Goal: Task Accomplishment & Management: Complete application form

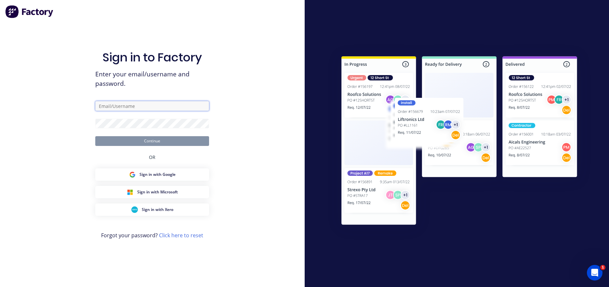
type input "rachel@signupwa.com.au"
click at [118, 140] on button "Continue" at bounding box center [152, 141] width 114 height 10
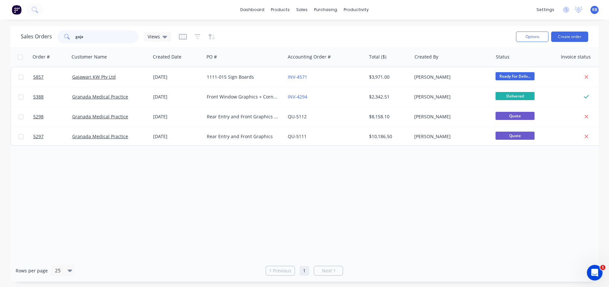
drag, startPoint x: 91, startPoint y: 39, endPoint x: 45, endPoint y: 38, distance: 46.2
click at [45, 38] on div "Sales Orders gaja Views" at bounding box center [96, 36] width 150 height 13
type input "ML"
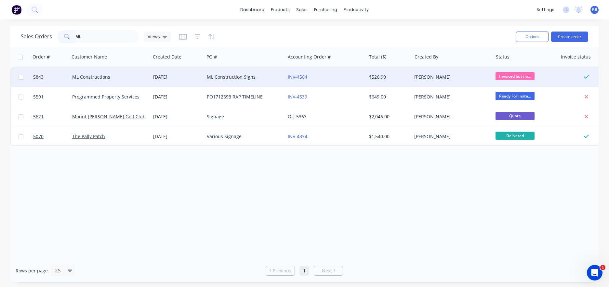
click at [256, 80] on div "ML Construction Signs" at bounding box center [244, 77] width 81 height 20
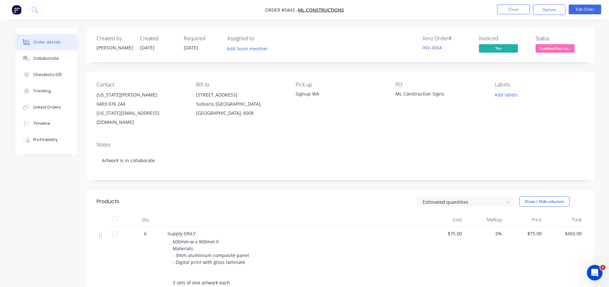
scroll to position [14, 0]
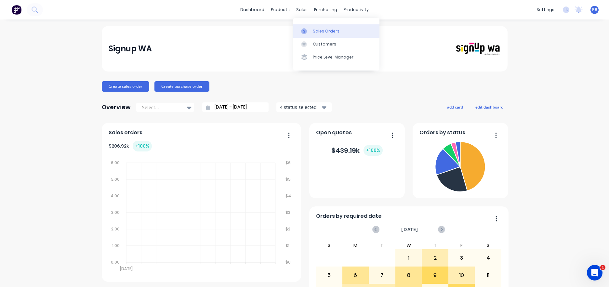
click at [318, 30] on div "Sales Orders" at bounding box center [326, 31] width 27 height 6
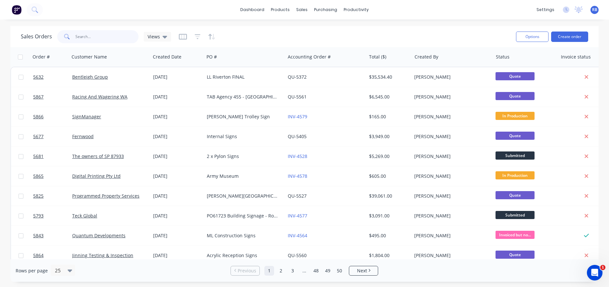
click at [99, 36] on input "text" at bounding box center [106, 36] width 63 height 13
type input "Quantum"
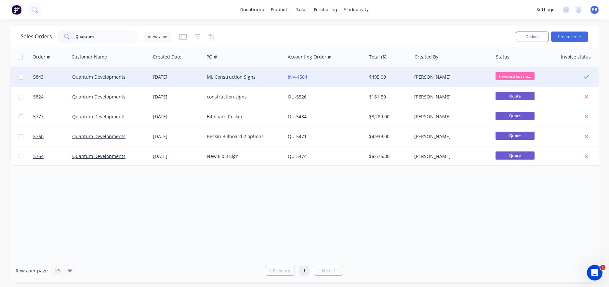
click at [260, 73] on div "ML Construction Signs" at bounding box center [244, 77] width 81 height 20
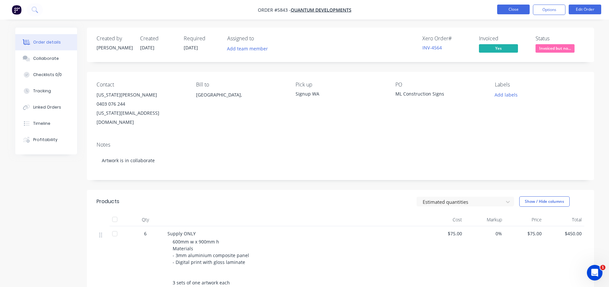
click at [511, 9] on button "Close" at bounding box center [513, 10] width 33 height 10
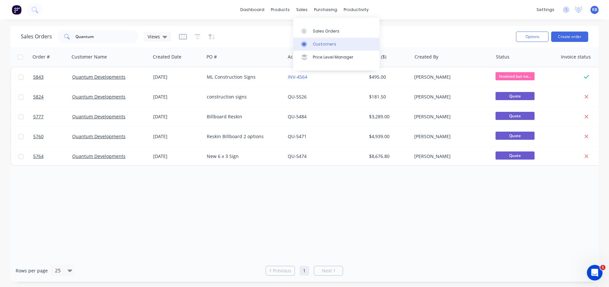
click at [321, 42] on div "Customers" at bounding box center [324, 44] width 23 height 6
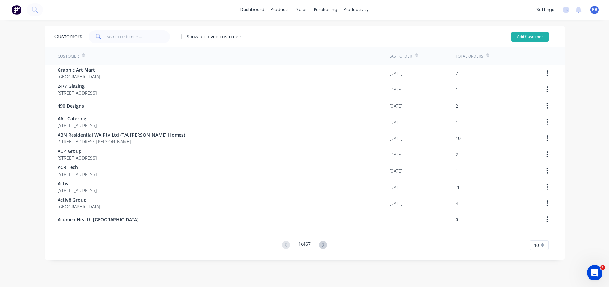
click at [524, 36] on button "Add Customer" at bounding box center [529, 37] width 37 height 10
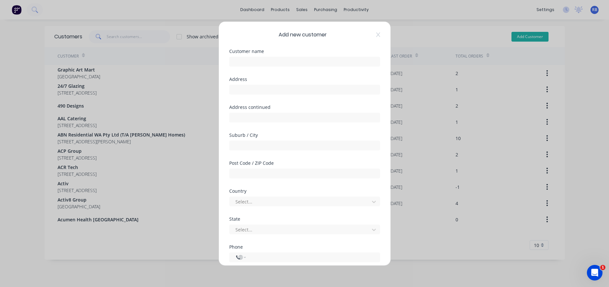
select select "AU"
type input "ML Constructions"
type input "[STREET_ADDRESS]"
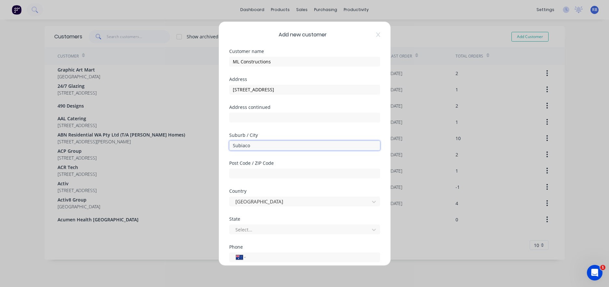
type input "Subiaco"
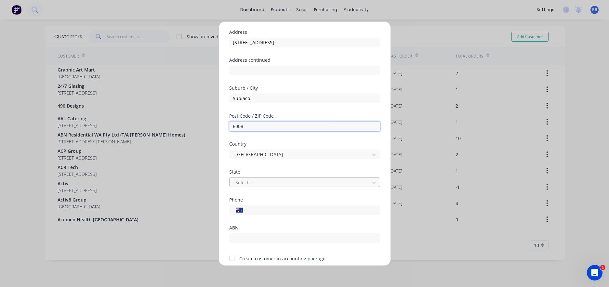
type input "6008"
click at [253, 181] on div at bounding box center [300, 182] width 131 height 8
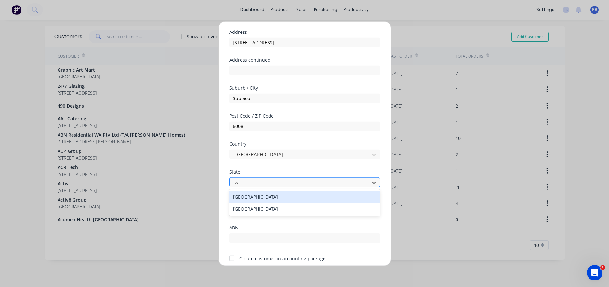
type input "we"
click at [240, 195] on div "[GEOGRAPHIC_DATA]" at bounding box center [304, 197] width 151 height 12
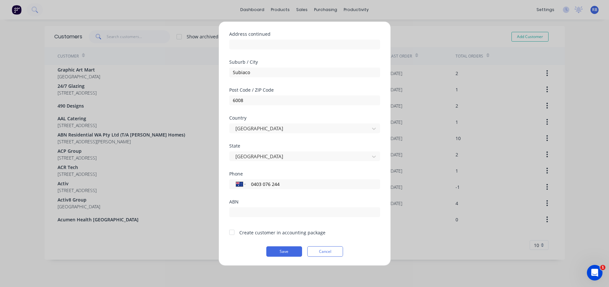
scroll to position [73, 0]
type input "0403 076 244"
click at [231, 232] on div at bounding box center [231, 232] width 13 height 13
click at [281, 254] on button "Save" at bounding box center [284, 251] width 36 height 10
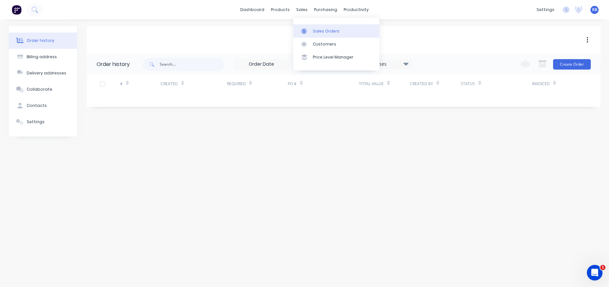
click at [323, 32] on div "Sales Orders" at bounding box center [326, 31] width 27 height 6
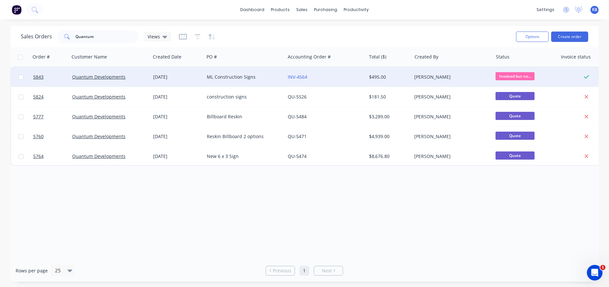
click at [222, 79] on div "ML Construction Signs" at bounding box center [243, 77] width 72 height 7
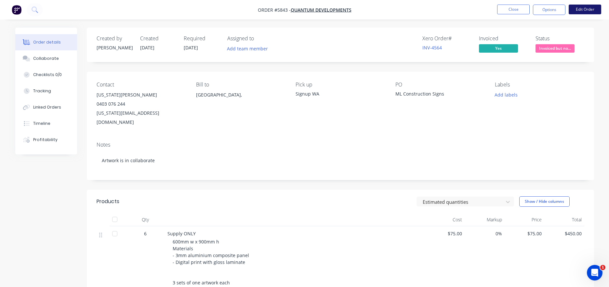
click at [586, 9] on button "Edit Order" at bounding box center [585, 10] width 33 height 10
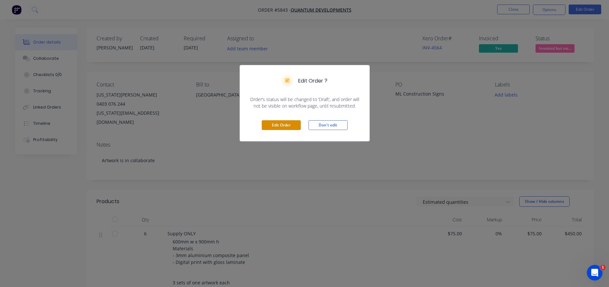
click at [283, 124] on button "Edit Order" at bounding box center [281, 125] width 39 height 10
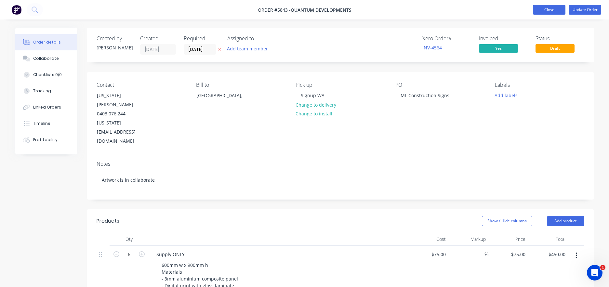
click at [549, 9] on button "Close" at bounding box center [549, 10] width 33 height 10
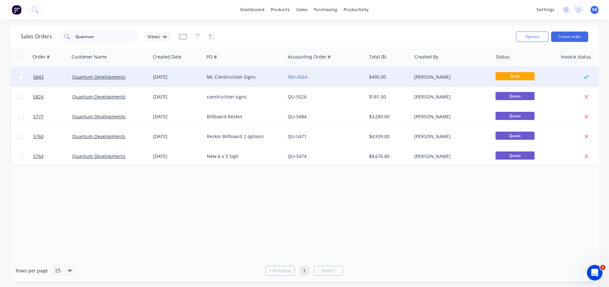
click at [323, 81] on div "INV-4564" at bounding box center [325, 77] width 81 height 20
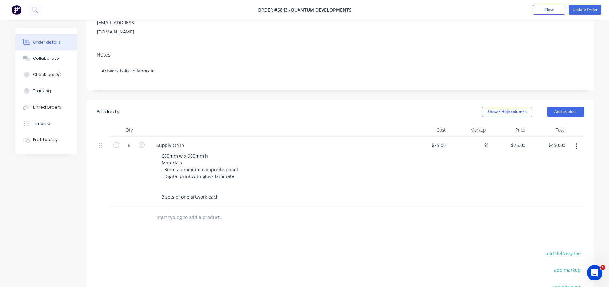
scroll to position [111, 0]
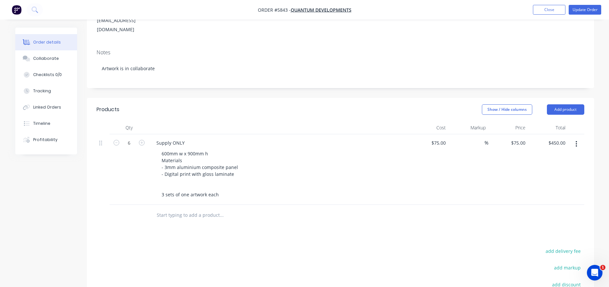
click at [171, 209] on input "text" at bounding box center [221, 215] width 130 height 13
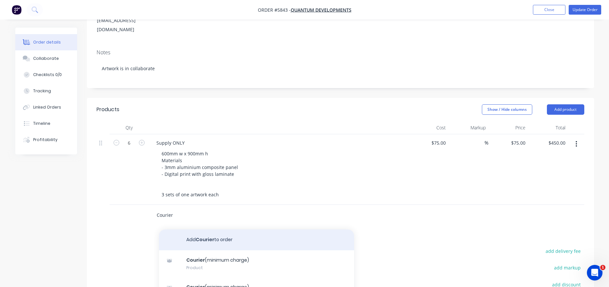
type input "Courier"
click at [190, 229] on button "Add Courier to order" at bounding box center [256, 239] width 195 height 21
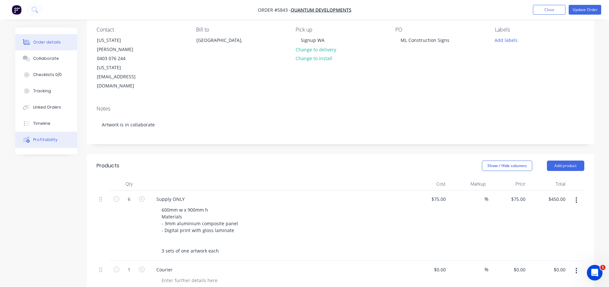
scroll to position [55, 0]
click at [169, 276] on div at bounding box center [189, 280] width 66 height 9
click at [437, 261] on div "$0.00" at bounding box center [429, 276] width 40 height 30
type input "$29.00"
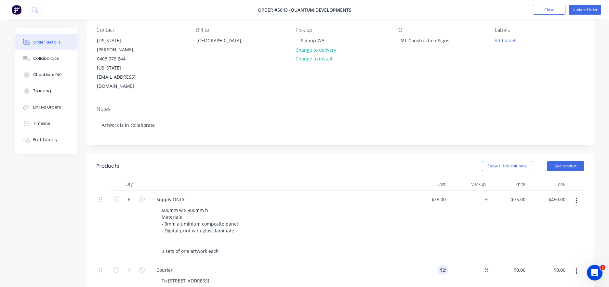
type input "$29.00"
click at [390, 276] on div "To [STREET_ADDRESS]" at bounding box center [281, 280] width 250 height 9
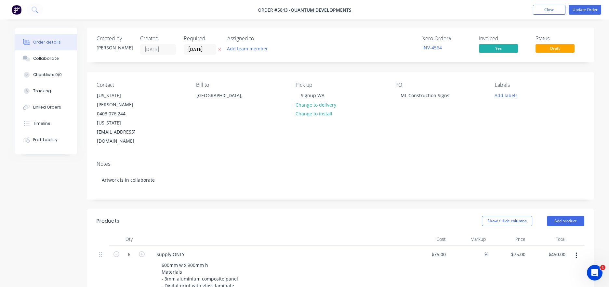
scroll to position [0, 0]
click at [585, 11] on button "Update Order" at bounding box center [585, 10] width 33 height 10
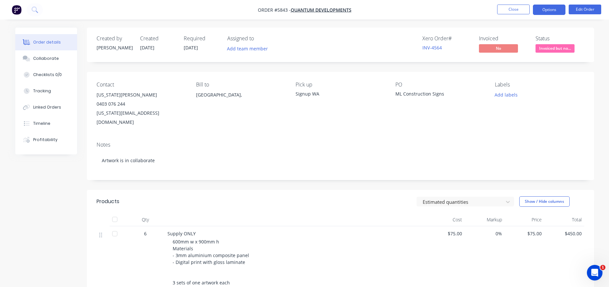
click at [546, 9] on button "Options" at bounding box center [549, 10] width 33 height 10
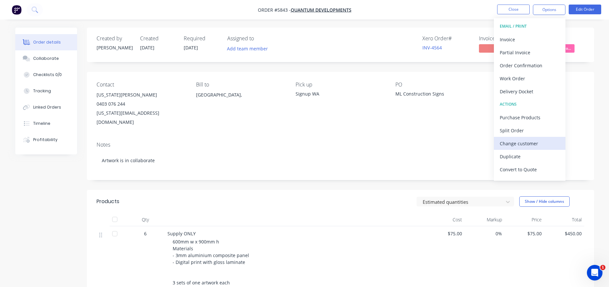
click at [518, 144] on div "Change customer" at bounding box center [530, 143] width 60 height 9
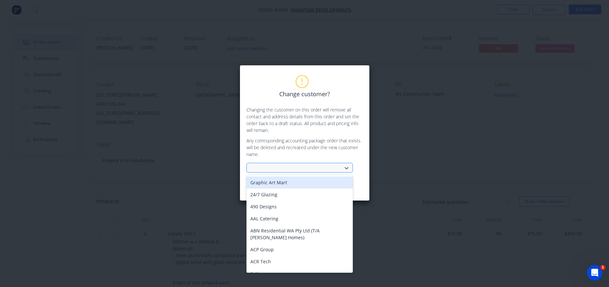
click at [268, 169] on div at bounding box center [295, 168] width 87 height 8
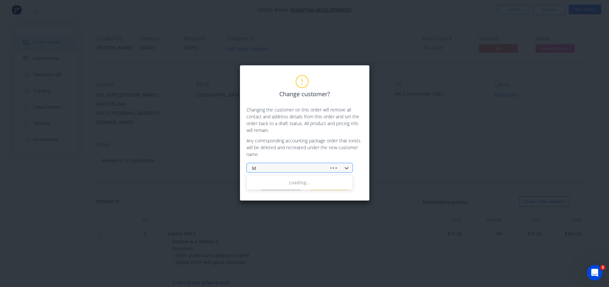
type input "ML"
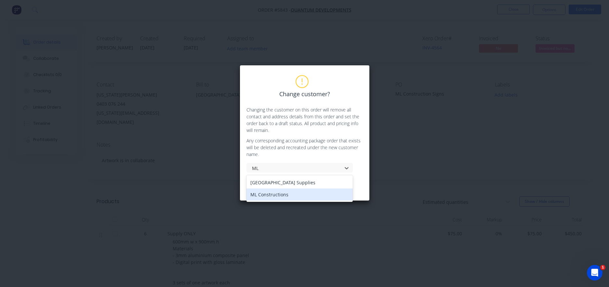
click at [269, 197] on div "ML Constructions" at bounding box center [299, 195] width 106 height 12
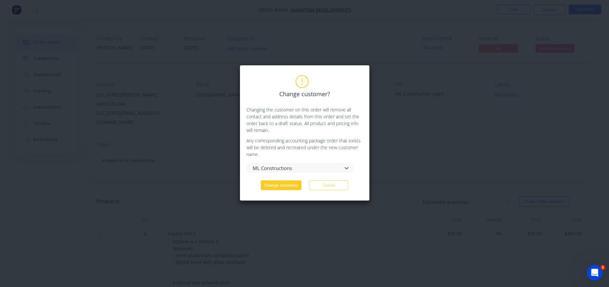
click at [280, 184] on button "Change customer" at bounding box center [281, 185] width 41 height 10
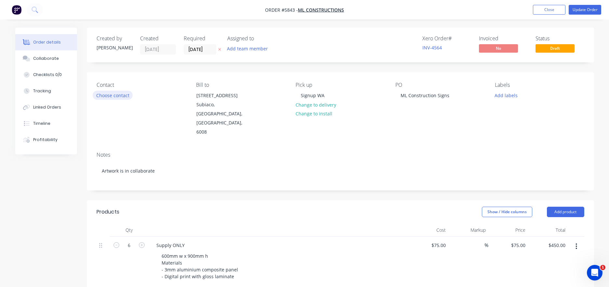
click at [114, 94] on button "Choose contact" at bounding box center [113, 95] width 40 height 9
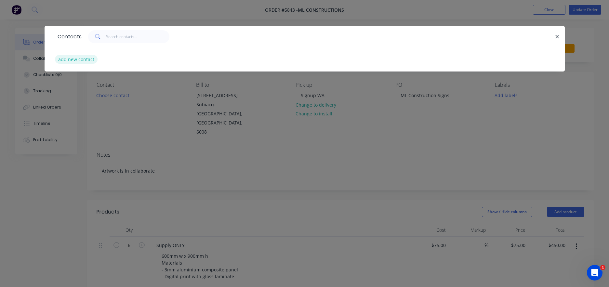
click at [79, 60] on button "add new contact" at bounding box center [76, 59] width 43 height 9
select select "AU"
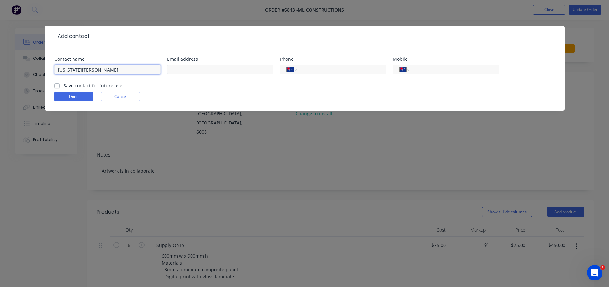
type input "[US_STATE][PERSON_NAME]"
click at [207, 69] on input "text" at bounding box center [220, 70] width 106 height 10
paste input "[US_STATE][EMAIL_ADDRESS][DOMAIN_NAME]"
type input "[US_STATE][EMAIL_ADDRESS][DOMAIN_NAME]"
click at [424, 69] on input "tel" at bounding box center [453, 69] width 78 height 7
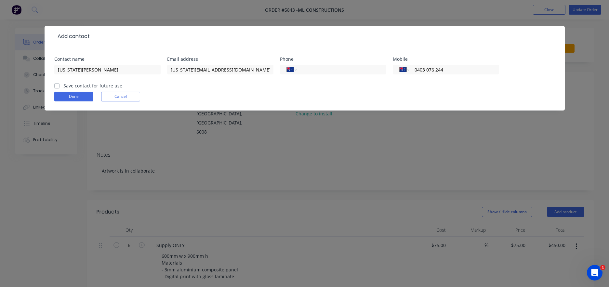
type input "0403 076 244"
click at [63, 87] on label "Save contact for future use" at bounding box center [92, 85] width 59 height 7
click at [57, 87] on input "Save contact for future use" at bounding box center [56, 85] width 5 height 6
checkbox input "true"
click at [65, 97] on button "Done" at bounding box center [73, 97] width 39 height 10
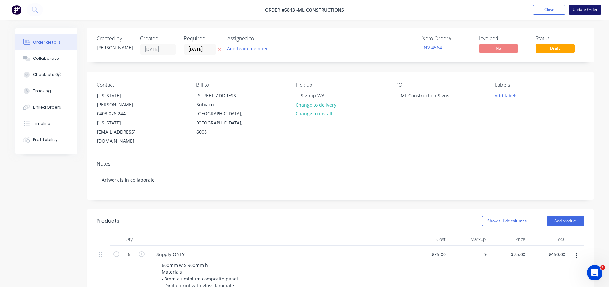
click at [579, 9] on button "Update Order" at bounding box center [585, 10] width 33 height 10
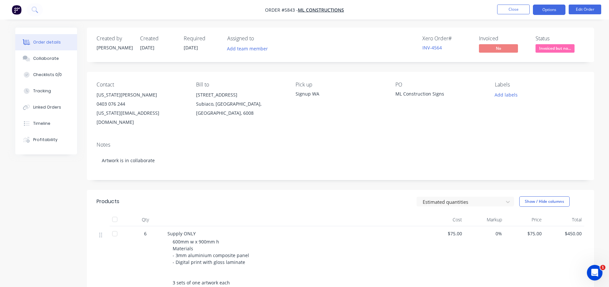
click at [551, 9] on button "Options" at bounding box center [549, 10] width 33 height 10
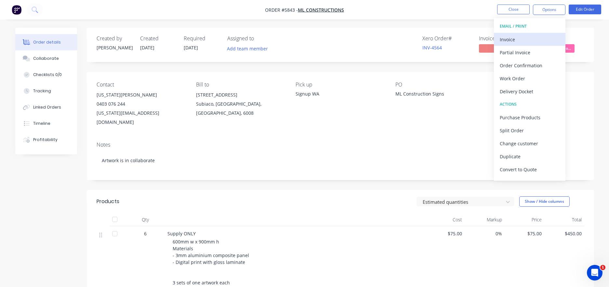
click at [513, 40] on div "Invoice" at bounding box center [530, 39] width 60 height 9
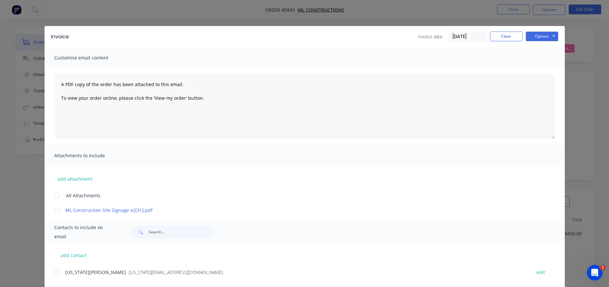
click at [56, 272] on div at bounding box center [56, 272] width 13 height 13
click at [546, 39] on button "Options" at bounding box center [542, 37] width 33 height 10
click at [544, 70] on button "Email" at bounding box center [547, 69] width 42 height 11
click at [510, 36] on button "Close" at bounding box center [506, 37] width 33 height 10
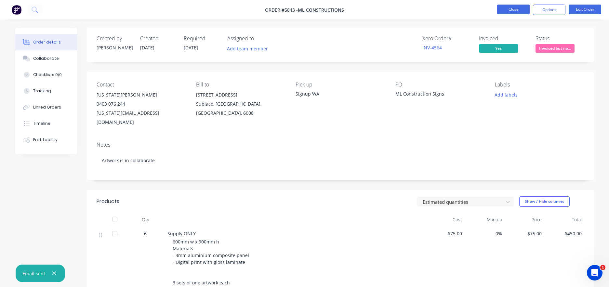
click at [513, 14] on button "Close" at bounding box center [513, 10] width 33 height 10
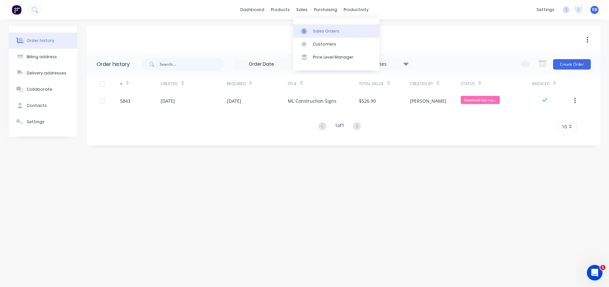
click at [325, 28] on link "Sales Orders" at bounding box center [336, 30] width 86 height 13
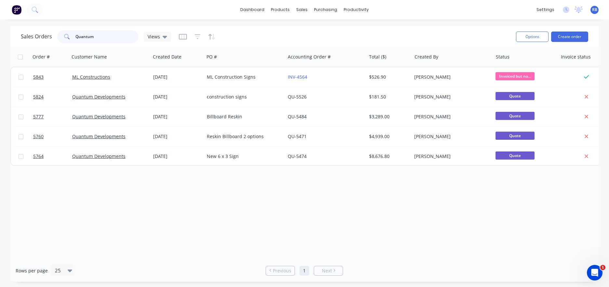
drag, startPoint x: 53, startPoint y: 36, endPoint x: 42, endPoint y: 36, distance: 11.1
click at [42, 36] on div "Sales Orders Quantum Views" at bounding box center [96, 36] width 150 height 13
type input "acrylic"
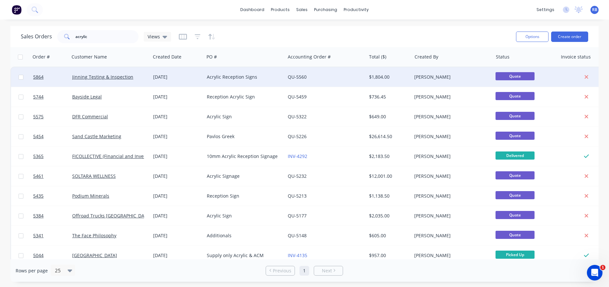
click at [324, 74] on div "QU-5560" at bounding box center [324, 77] width 72 height 7
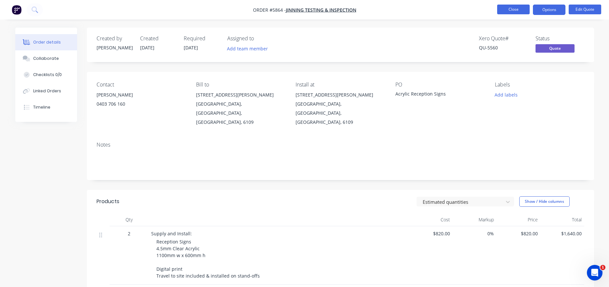
click at [515, 12] on button "Close" at bounding box center [513, 10] width 33 height 10
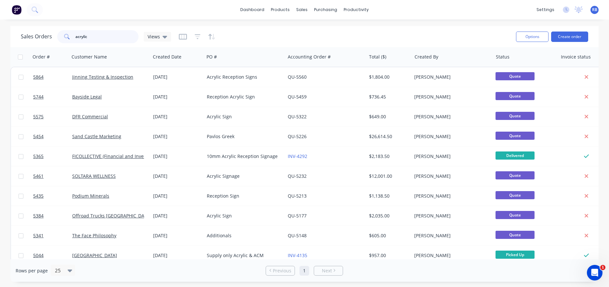
drag, startPoint x: 97, startPoint y: 37, endPoint x: 31, endPoint y: 37, distance: 65.7
click at [31, 37] on div "Sales Orders acrylic Views" at bounding box center [96, 36] width 150 height 13
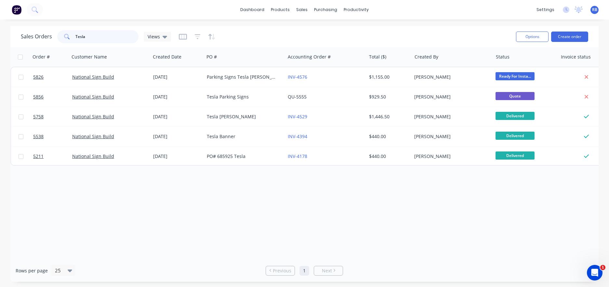
type input "Tesla"
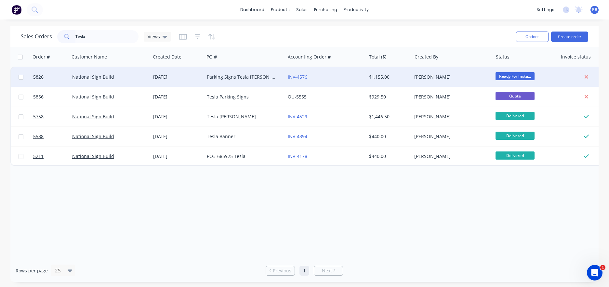
drag, startPoint x: 31, startPoint y: 37, endPoint x: 129, endPoint y: 75, distance: 105.2
click at [129, 75] on div "National Sign Build" at bounding box center [108, 77] width 72 height 7
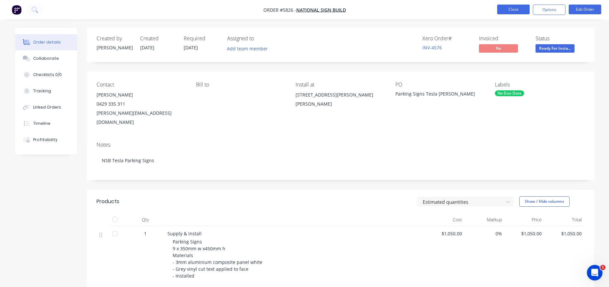
click at [510, 8] on button "Close" at bounding box center [513, 10] width 33 height 10
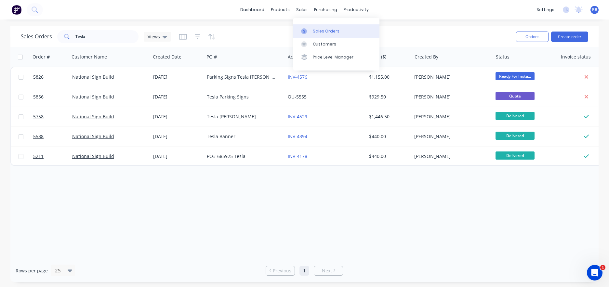
click at [332, 33] on div "Sales Orders" at bounding box center [326, 31] width 27 height 6
click at [569, 37] on button "Create order" at bounding box center [569, 37] width 37 height 10
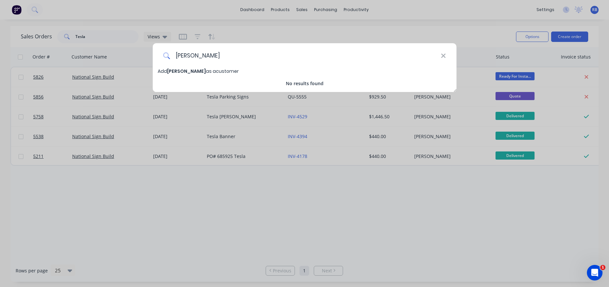
type input "[PERSON_NAME]"
click at [172, 71] on span "[PERSON_NAME]" at bounding box center [186, 71] width 39 height 7
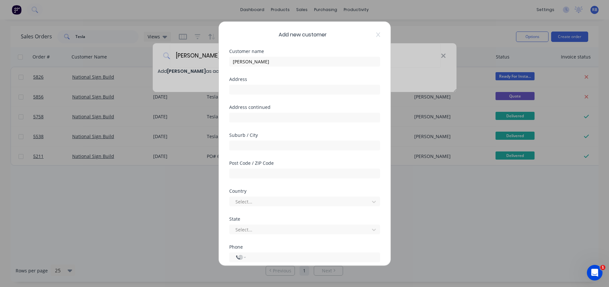
select select "AU"
type input "KeysBrook"
type input "6126"
click at [244, 145] on input "KeysBrook" at bounding box center [304, 145] width 151 height 10
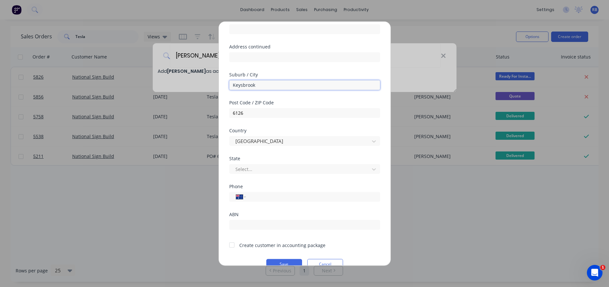
scroll to position [63, 0]
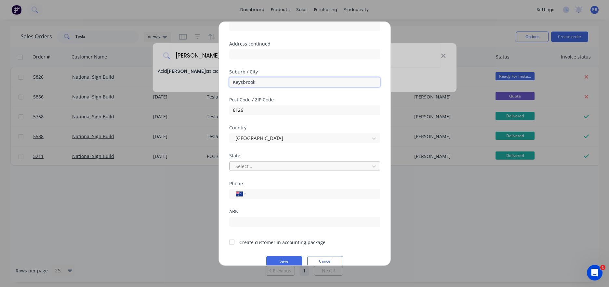
type input "Keysbrook"
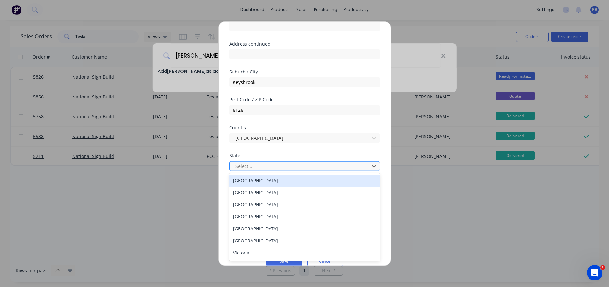
click at [250, 165] on div "Select..." at bounding box center [300, 166] width 130 height 7
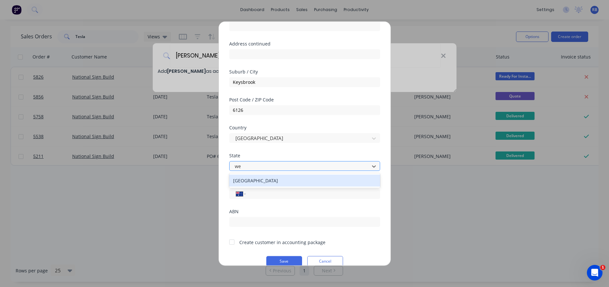
type input "[PERSON_NAME]"
click at [259, 178] on div "[GEOGRAPHIC_DATA]" at bounding box center [304, 181] width 151 height 12
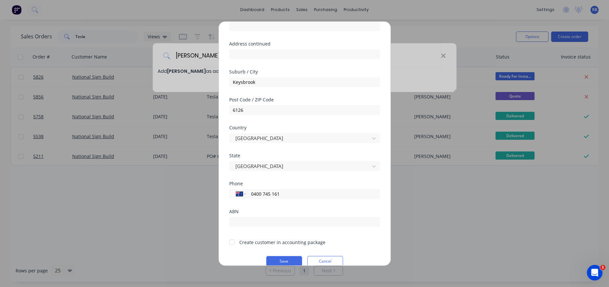
type input "0400 745 161"
click at [231, 241] on div at bounding box center [231, 242] width 13 height 13
click at [281, 261] on button "Save" at bounding box center [284, 261] width 36 height 10
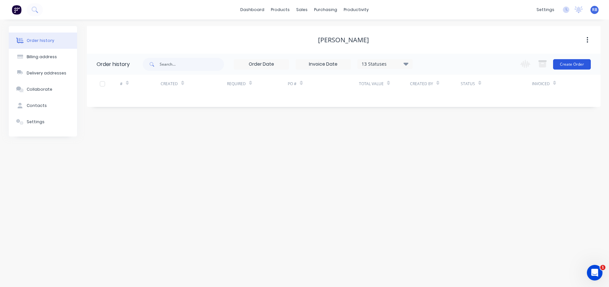
click at [569, 63] on button "Create Order" at bounding box center [572, 64] width 38 height 10
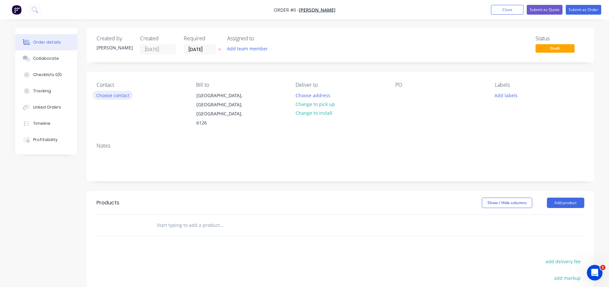
click at [107, 98] on button "Choose contact" at bounding box center [113, 95] width 40 height 9
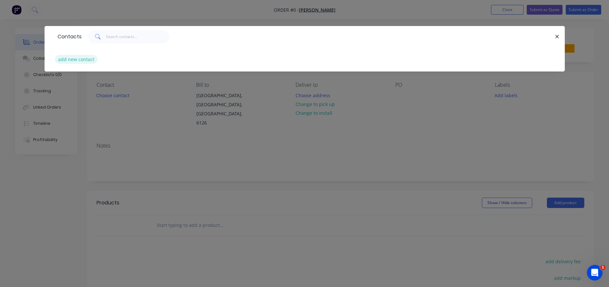
click at [76, 59] on button "add new contact" at bounding box center [76, 59] width 43 height 9
select select "AU"
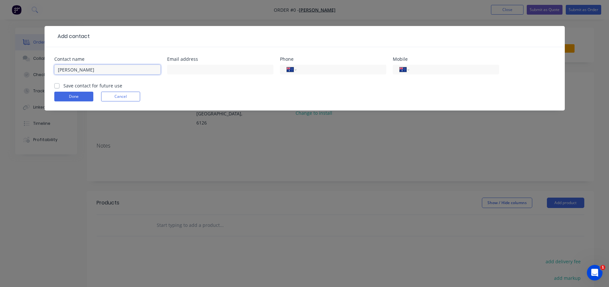
click at [67, 69] on input "[PERSON_NAME]" at bounding box center [107, 70] width 106 height 10
type input "[PERSON_NAME]"
click at [205, 70] on input "text" at bounding box center [220, 70] width 106 height 10
paste input "mailto:[EMAIL_ADDRESS][DOMAIN_NAME]"
drag, startPoint x: 185, startPoint y: 70, endPoint x: 135, endPoint y: 70, distance: 50.4
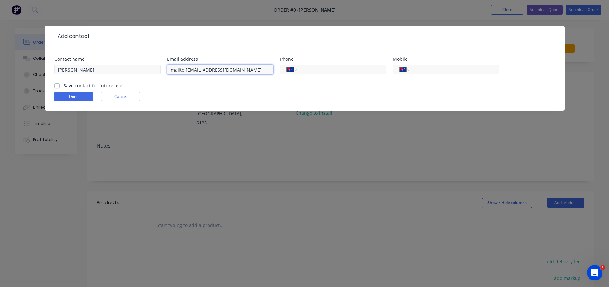
click at [135, 70] on div "Contact name [PERSON_NAME] Email address mailto:[EMAIL_ADDRESS][DOMAIN_NAME] Ph…" at bounding box center [304, 69] width 501 height 25
type input "[EMAIL_ADDRESS][DOMAIN_NAME]"
click at [431, 69] on input "tel" at bounding box center [453, 69] width 78 height 7
paste input "0400 745 161"
type input "0400 745 161"
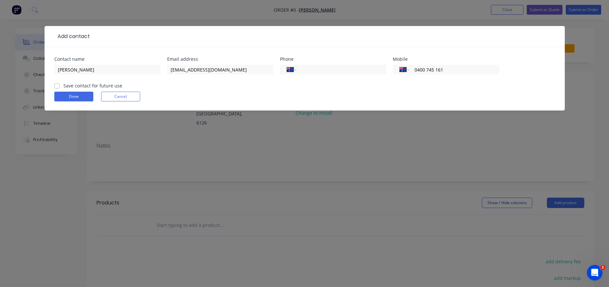
click at [97, 85] on label "Save contact for future use" at bounding box center [92, 85] width 59 height 7
click at [59, 85] on input "Save contact for future use" at bounding box center [56, 85] width 5 height 6
checkbox input "true"
click at [428, 70] on input "0400 745 161" at bounding box center [453, 69] width 78 height 7
drag, startPoint x: 451, startPoint y: 69, endPoint x: 370, endPoint y: 69, distance: 80.9
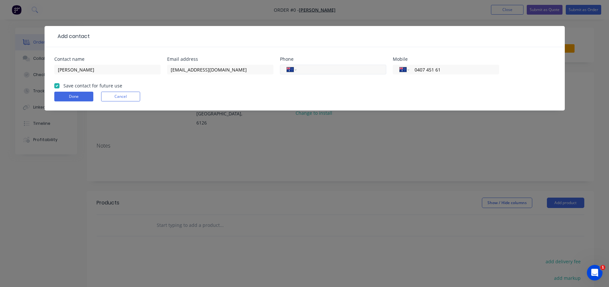
click at [370, 69] on div "Contact name [PERSON_NAME] Email address [EMAIL_ADDRESS][DOMAIN_NAME] Phone Int…" at bounding box center [304, 69] width 501 height 25
type input "0400 745 161"
click at [68, 95] on button "Done" at bounding box center [73, 97] width 39 height 10
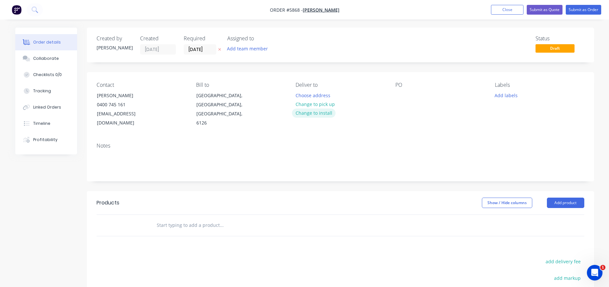
click at [311, 112] on button "Change to install" at bounding box center [314, 113] width 44 height 9
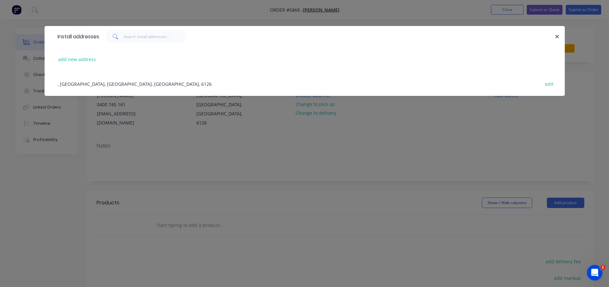
click at [80, 85] on div ", [GEOGRAPHIC_DATA], [GEOGRAPHIC_DATA], [GEOGRAPHIC_DATA], 6126 edit" at bounding box center [304, 84] width 501 height 24
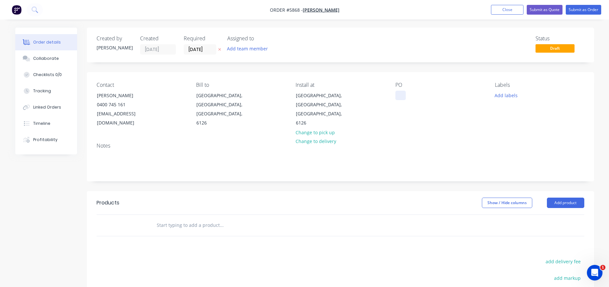
click at [401, 95] on div at bounding box center [400, 95] width 10 height 9
click at [178, 219] on input "text" at bounding box center [221, 225] width 130 height 13
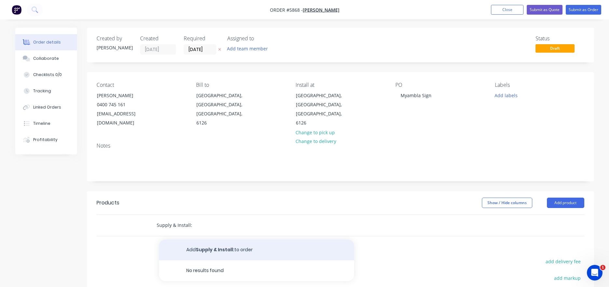
type input "Supply & Install:"
click at [205, 240] on button "Add Supply & Install: to order" at bounding box center [256, 250] width 195 height 21
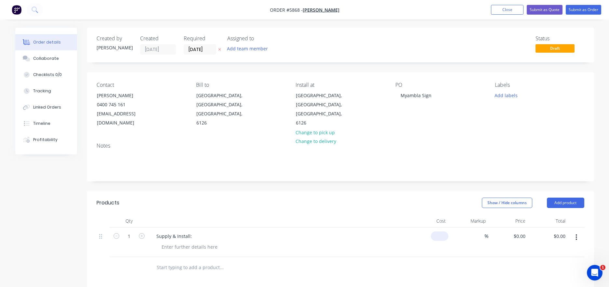
click at [439, 231] on div "$0.00" at bounding box center [440, 235] width 18 height 9
type input "$1,940.00"
click at [373, 215] on div at bounding box center [279, 221] width 260 height 13
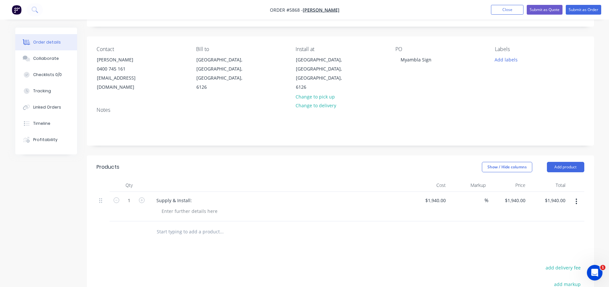
scroll to position [39, 0]
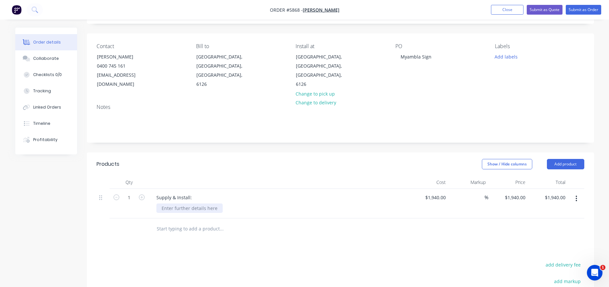
click at [160, 203] on div at bounding box center [189, 207] width 66 height 9
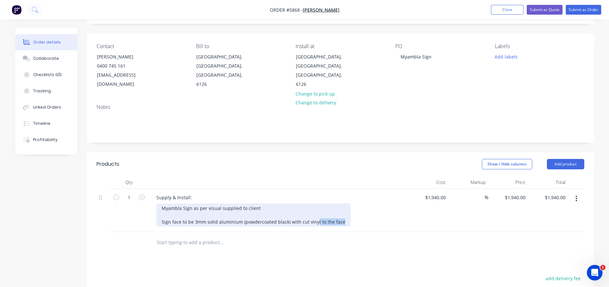
drag, startPoint x: 340, startPoint y: 212, endPoint x: 314, endPoint y: 211, distance: 26.0
click at [314, 211] on div "Myambla Sign as per visual supplied to client Sign face to be 3mm solid alumini…" at bounding box center [253, 214] width 194 height 23
click at [160, 214] on div "Myambla Sign as per visual supplied to client Sign face to be 3mm solid alumini…" at bounding box center [241, 214] width 170 height 23
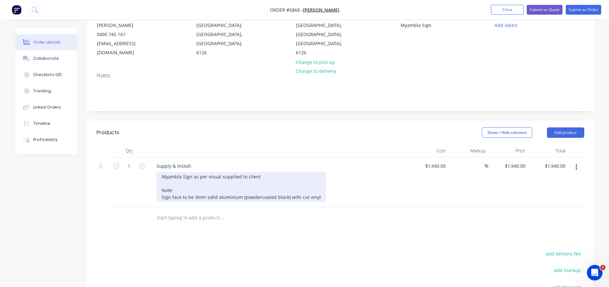
scroll to position [83, 0]
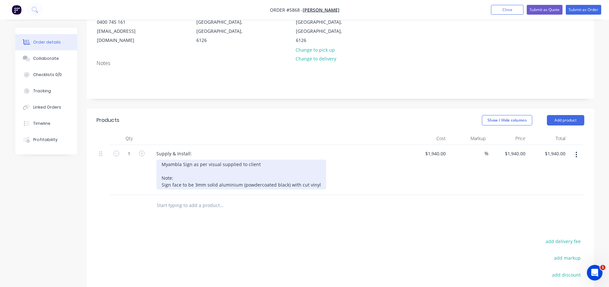
click at [188, 164] on div "Myambla Sign as per visual supplied to client Note: Sign face to be 3mm solid a…" at bounding box center [241, 175] width 170 height 30
click at [297, 182] on div "Myambla Sign as per visual supplied to client Includes artwork creation Note: S…" at bounding box center [241, 175] width 170 height 30
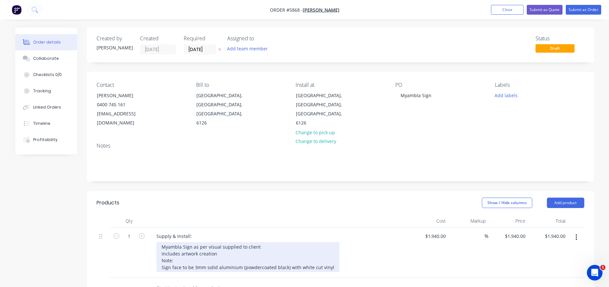
scroll to position [0, 0]
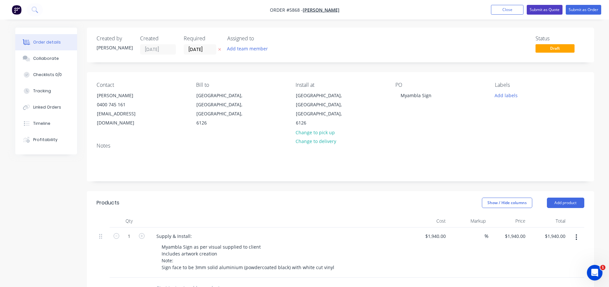
click at [543, 10] on button "Submit as Quote" at bounding box center [545, 10] width 36 height 10
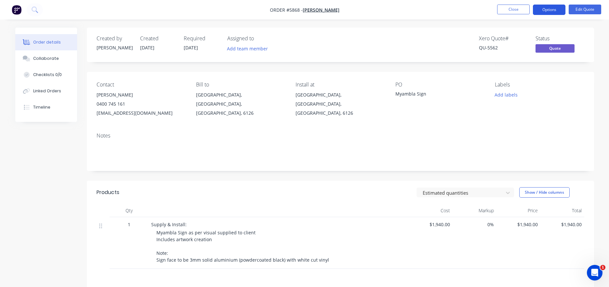
click at [554, 11] on button "Options" at bounding box center [549, 10] width 33 height 10
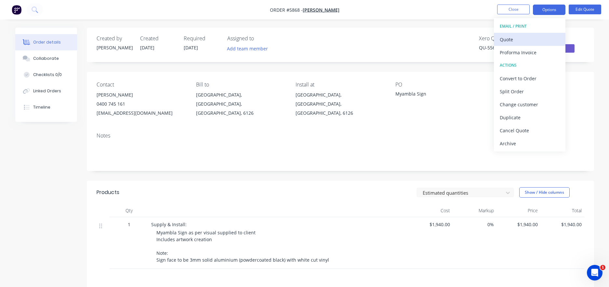
click at [512, 38] on div "Quote" at bounding box center [530, 39] width 60 height 9
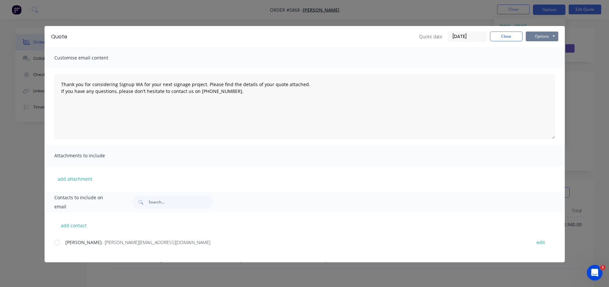
click at [546, 37] on button "Options" at bounding box center [542, 37] width 33 height 10
click at [539, 61] on button "Print" at bounding box center [547, 58] width 42 height 11
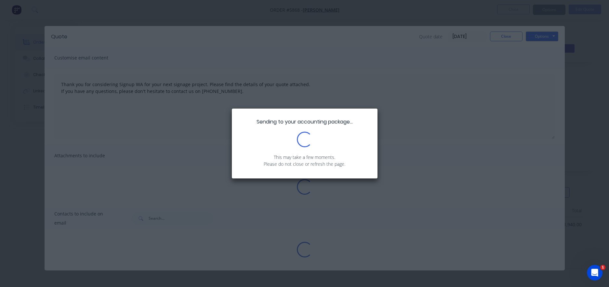
type textarea "Thank you for considering Signup WA for your next signage project. Please find …"
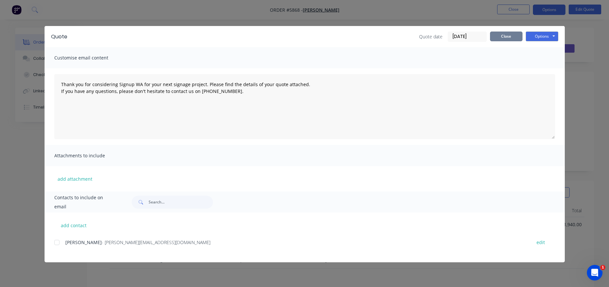
click at [498, 37] on button "Close" at bounding box center [506, 37] width 33 height 10
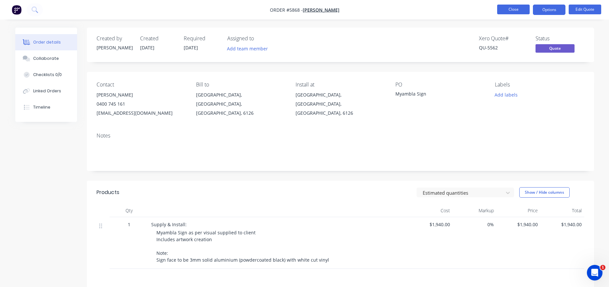
click at [509, 9] on button "Close" at bounding box center [513, 10] width 33 height 10
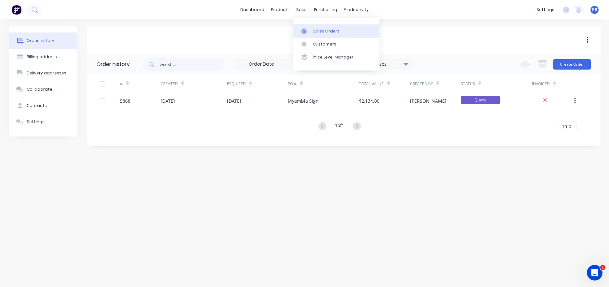
click at [310, 29] on div at bounding box center [306, 31] width 10 height 6
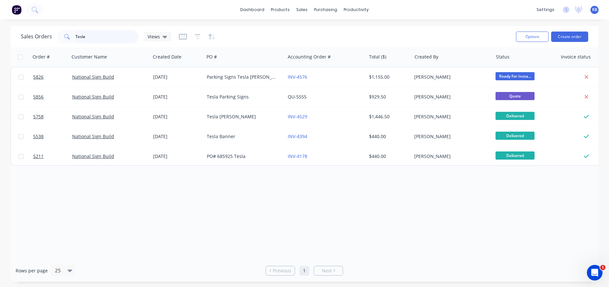
click at [101, 35] on input "Tesla" at bounding box center [106, 36] width 63 height 13
type input "Teck"
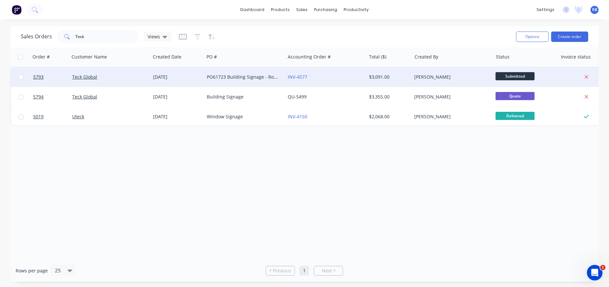
click at [230, 81] on div "PO61723 Building Signage - Router Cut ACM" at bounding box center [244, 77] width 81 height 20
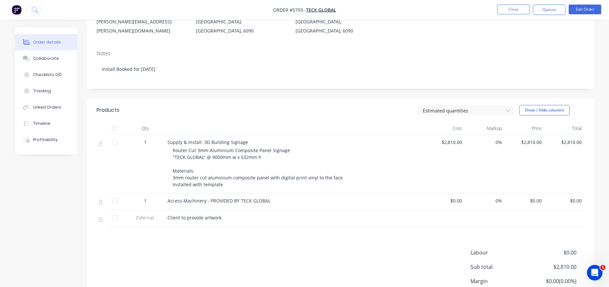
scroll to position [92, 0]
click at [587, 11] on button "Edit Order" at bounding box center [585, 10] width 33 height 10
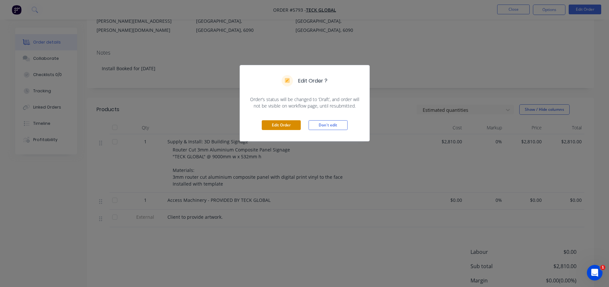
click at [275, 125] on button "Edit Order" at bounding box center [281, 125] width 39 height 10
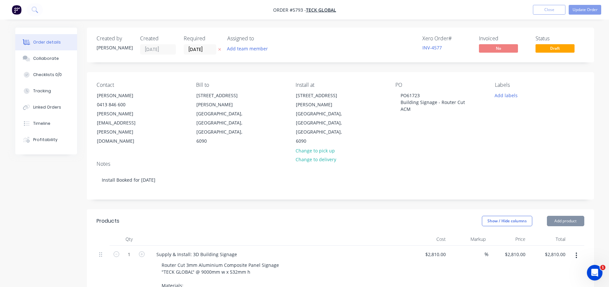
scroll to position [36, 0]
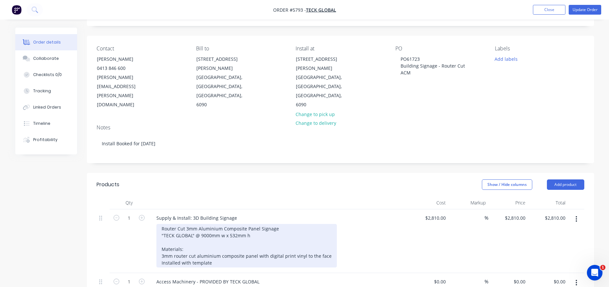
click at [289, 228] on div "Router Cut 3mm Aluminium Composite Panel Signage "TECK GLOBAL" @ 9000mm w x 532…" at bounding box center [246, 246] width 180 height 44
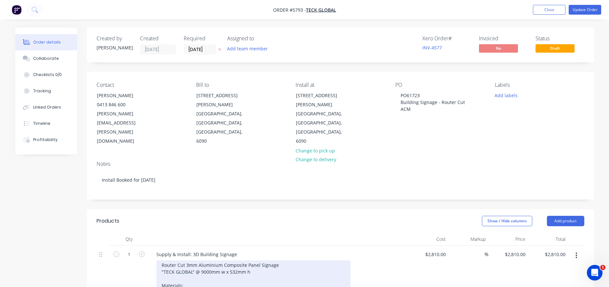
scroll to position [0, 0]
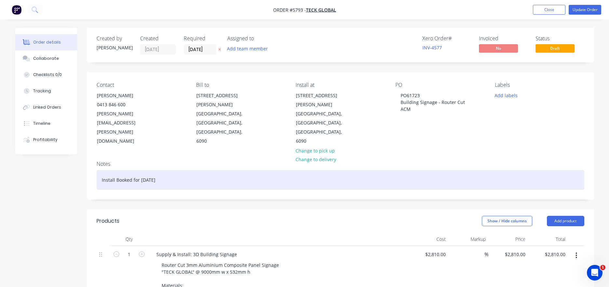
click at [162, 170] on div "Install Booked for [DATE]" at bounding box center [341, 180] width 488 height 20
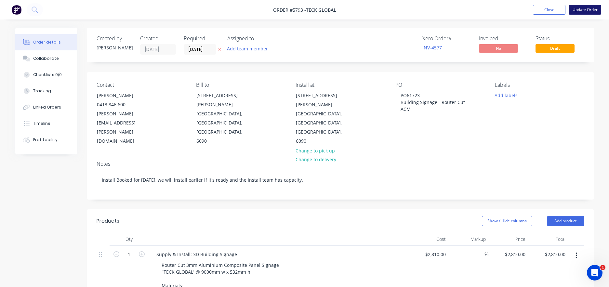
click at [589, 8] on button "Update Order" at bounding box center [585, 10] width 33 height 10
type input "$2,810.00"
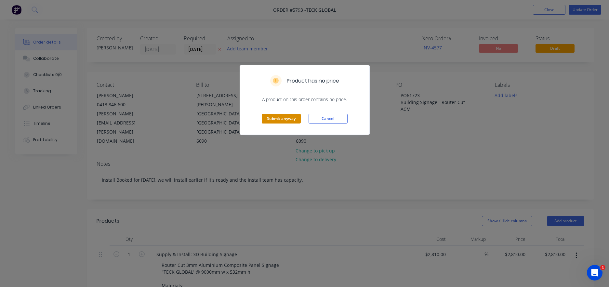
click at [290, 120] on button "Submit anyway" at bounding box center [281, 119] width 39 height 10
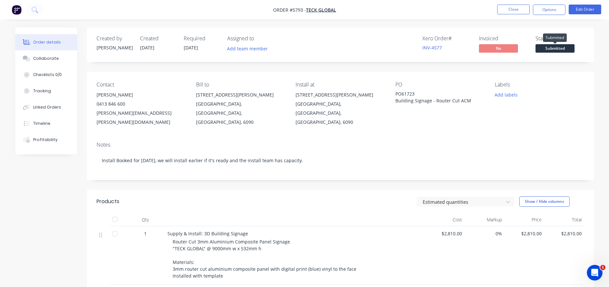
click at [545, 48] on span "Submitted" at bounding box center [554, 48] width 39 height 8
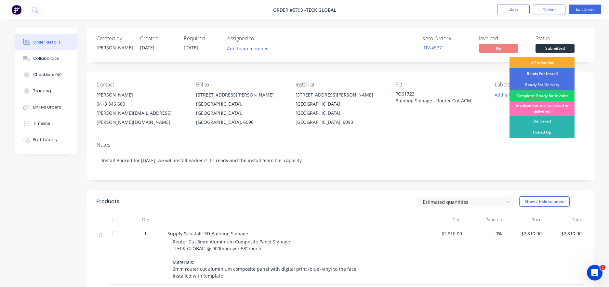
click at [541, 66] on div "In Production" at bounding box center [541, 62] width 65 height 11
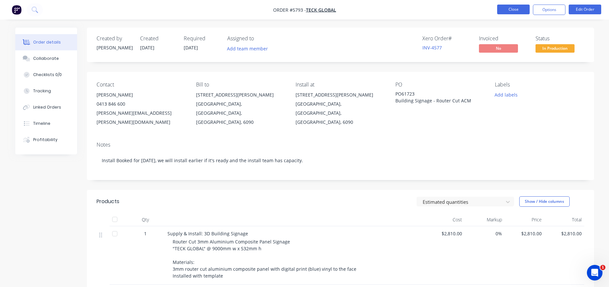
click at [517, 12] on button "Close" at bounding box center [513, 10] width 33 height 10
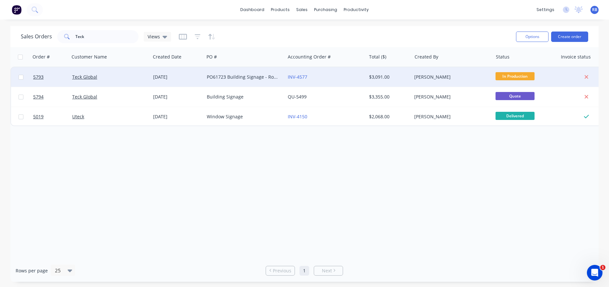
click at [440, 78] on div "[PERSON_NAME]" at bounding box center [450, 77] width 72 height 7
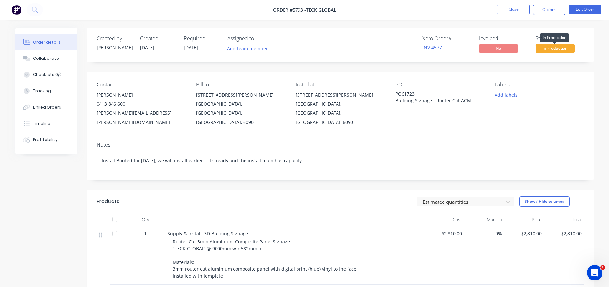
click at [538, 46] on span "In Production" at bounding box center [554, 48] width 39 height 8
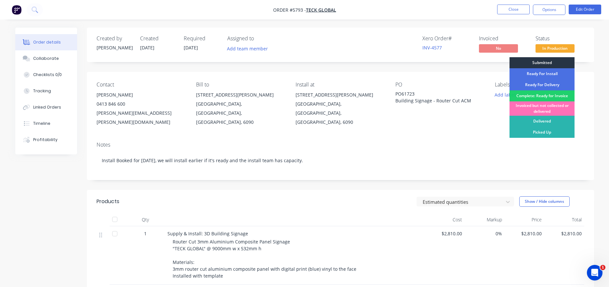
click at [539, 62] on div "Submitted" at bounding box center [541, 62] width 65 height 11
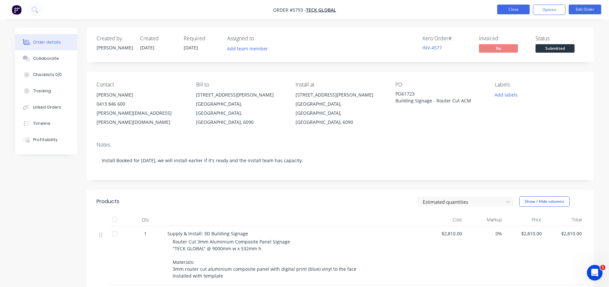
click at [515, 5] on button "Close" at bounding box center [513, 10] width 33 height 10
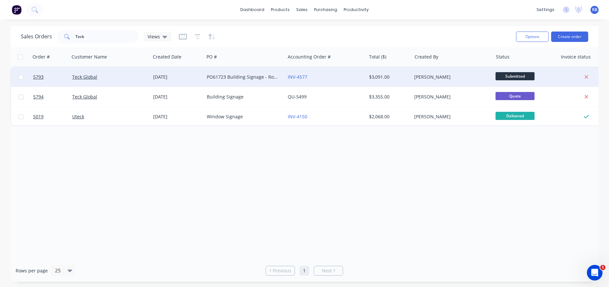
click at [131, 76] on div "Teck Global" at bounding box center [108, 77] width 72 height 7
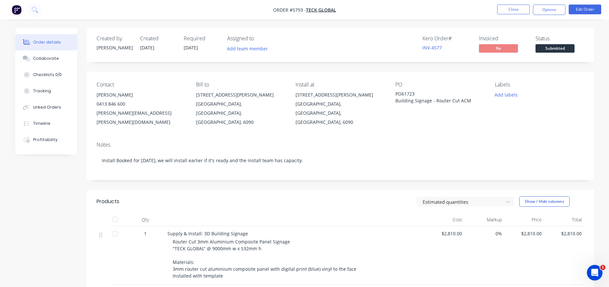
click at [556, 48] on span "Submitted" at bounding box center [554, 48] width 39 height 8
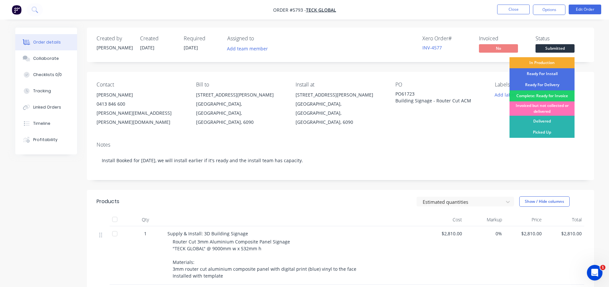
click at [539, 67] on div "In Production" at bounding box center [541, 62] width 65 height 11
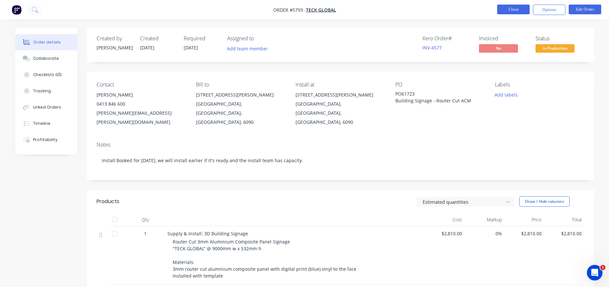
click at [515, 12] on button "Close" at bounding box center [513, 10] width 33 height 10
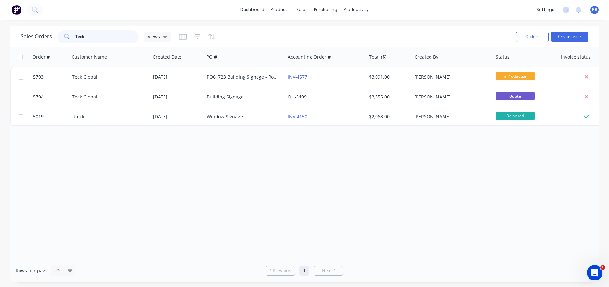
drag, startPoint x: 95, startPoint y: 41, endPoint x: 49, endPoint y: 32, distance: 46.2
click at [49, 32] on div "Sales Orders Teck Views" at bounding box center [96, 36] width 150 height 13
type input "baldivis"
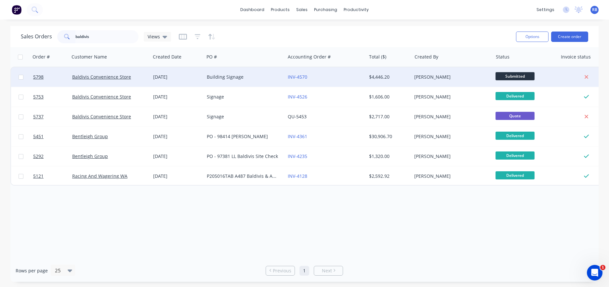
click at [249, 78] on div "Building Signage" at bounding box center [243, 77] width 72 height 7
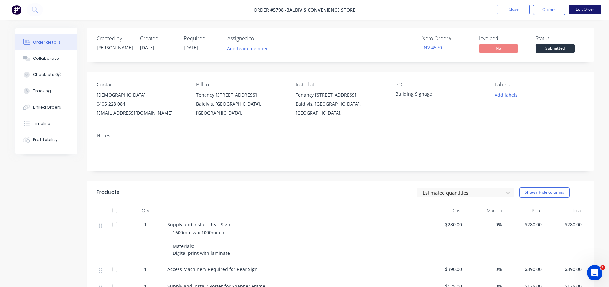
click at [588, 9] on button "Edit Order" at bounding box center [585, 10] width 33 height 10
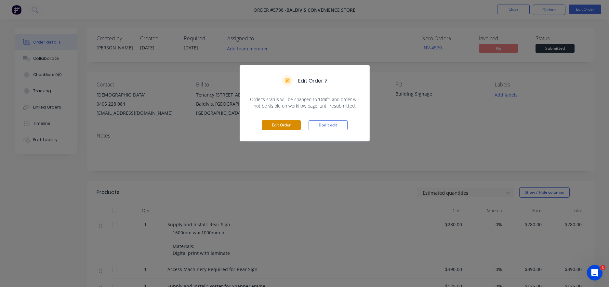
click at [273, 125] on button "Edit Order" at bounding box center [281, 125] width 39 height 10
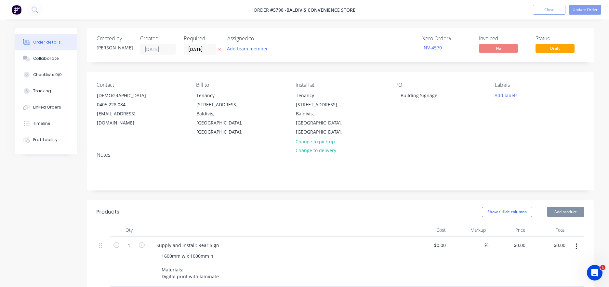
type input "$280.00"
type input "$390.00"
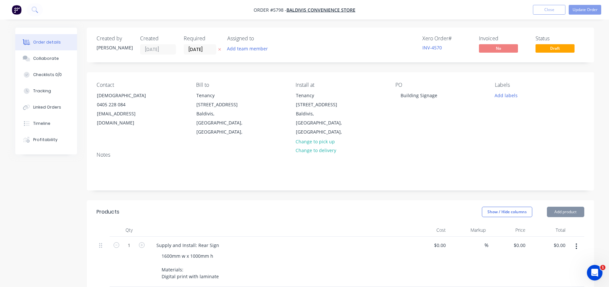
type input "$390.00"
type input "$125.00"
type input "$547.00"
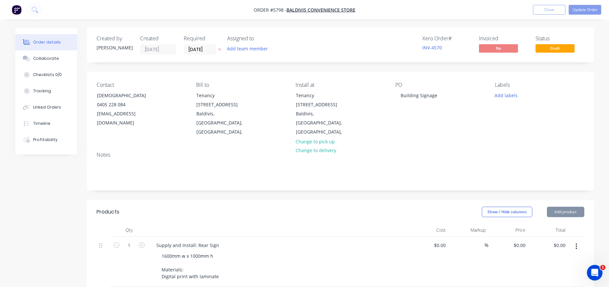
type input "$547.00"
type input "$160.00"
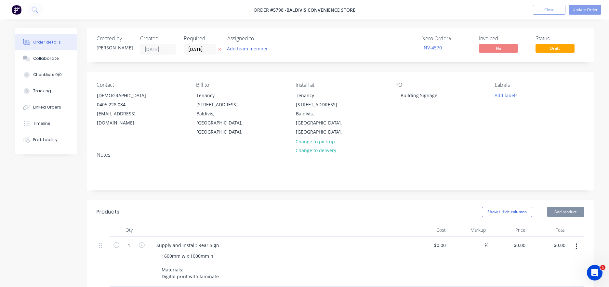
type input "$390.00"
type input "$1,950.00"
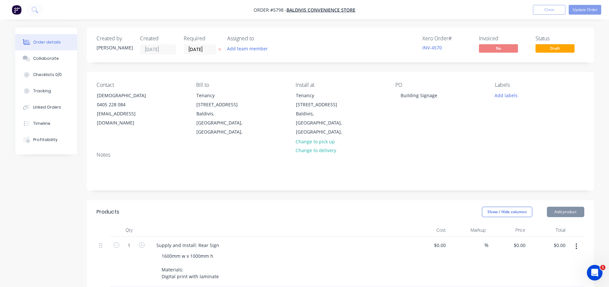
type input "$1,950.00"
type input "$200.00"
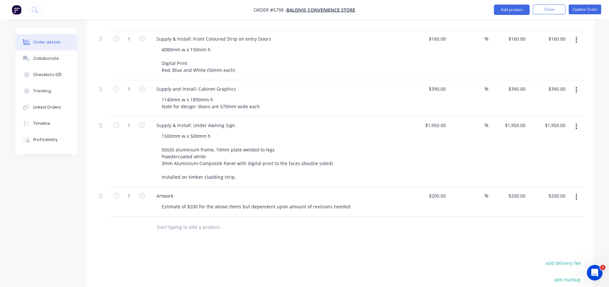
scroll to position [391, 0]
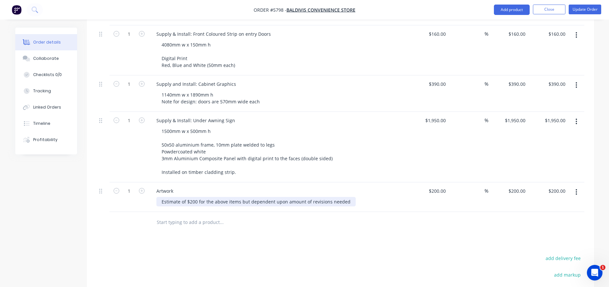
click at [183, 197] on div "Estimate of $200 for the above items but dependent upon amount of revisions nee…" at bounding box center [255, 201] width 199 height 9
click at [347, 197] on div "Estimate of $200 for the above items but dependent upon amount of revisions nee…" at bounding box center [255, 201] width 199 height 9
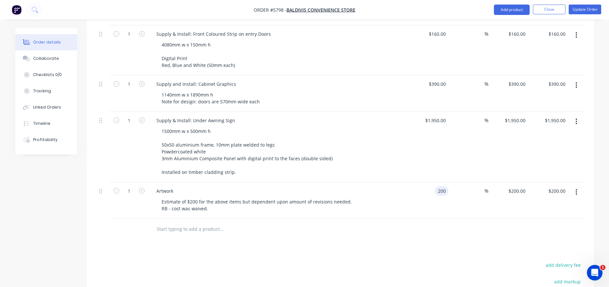
click at [444, 186] on input "200" at bounding box center [442, 190] width 11 height 9
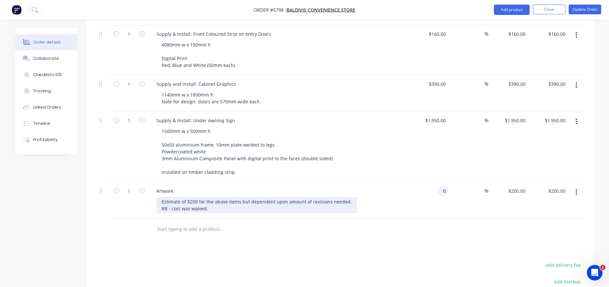
type input "$0.00"
click at [243, 197] on div "Estimate of $200 for the above items but dependent upon amount of revisions nee…" at bounding box center [256, 205] width 201 height 16
click at [161, 200] on div "Estimate of $200 for the above items but dependent upon amount of revisions nee…" at bounding box center [256, 205] width 201 height 16
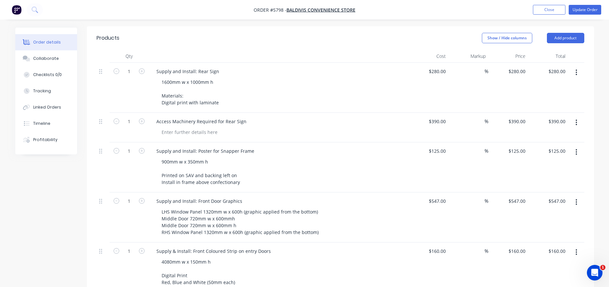
scroll to position [175, 0]
click at [218, 92] on div "1600mm w x 1000mm h Materials: Digital print with laminate" at bounding box center [190, 91] width 68 height 30
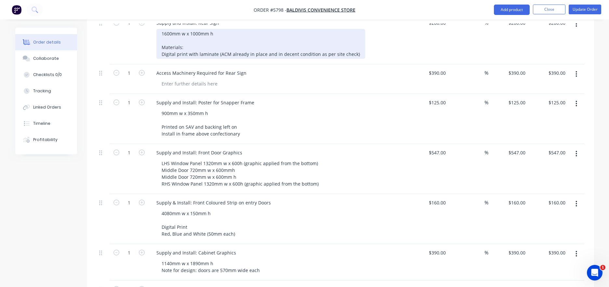
scroll to position [230, 0]
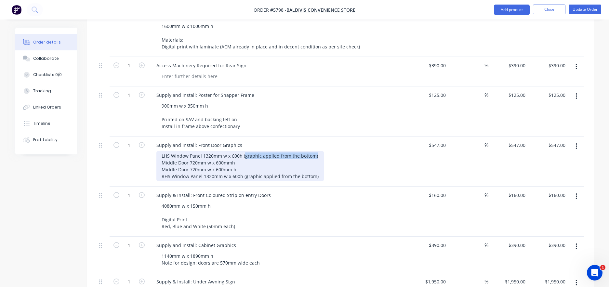
drag, startPoint x: 316, startPoint y: 146, endPoint x: 243, endPoint y: 146, distance: 72.8
click at [243, 151] on div "LHS Window Panel 1320mm w x 600h (graphic applied from the bottom) Middle Door …" at bounding box center [239, 166] width 167 height 30
click at [317, 151] on div "LHS Window Panel 1320mm w x 600h (graphic applied from the bottom) Middle Door …" at bounding box center [239, 166] width 167 height 30
drag, startPoint x: 317, startPoint y: 146, endPoint x: 242, endPoint y: 148, distance: 75.4
click at [242, 151] on div "LHS Window Panel 1320mm w x 600h (graphic applied from the bottom) Middle Door …" at bounding box center [239, 166] width 167 height 30
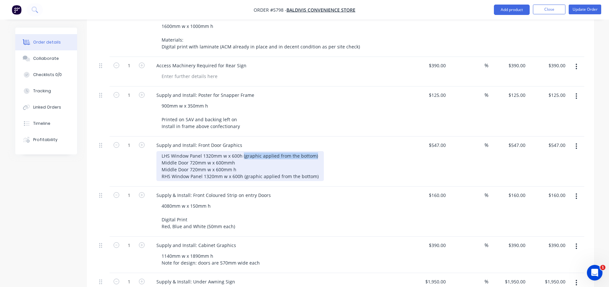
copy div "(graphic applied from the bottom)"
click at [239, 153] on div "LHS Window Panel 1320mm w x 600h (graphic applied from the bottom) Middle Door …" at bounding box center [239, 166] width 167 height 30
click at [244, 160] on div "LHS Window Panel 1320mm w x 600h (graphic applied from the bottom) Middle Door …" at bounding box center [239, 166] width 167 height 30
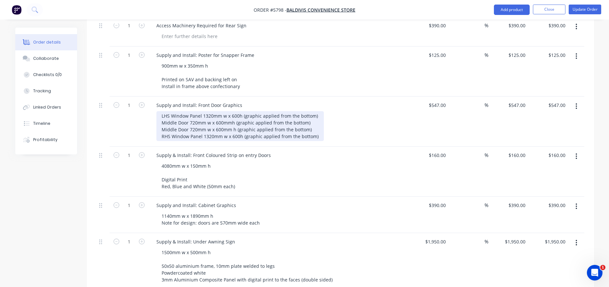
scroll to position [274, 0]
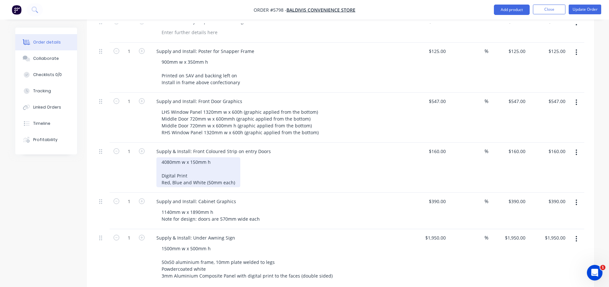
click at [238, 175] on div "4080mm w x 150mm h Digital Print Red, Blue and White (50mm each)" at bounding box center [198, 172] width 84 height 30
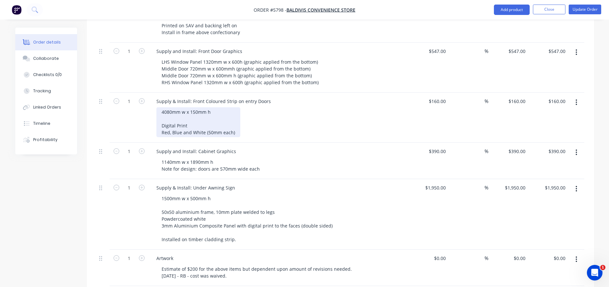
scroll to position [330, 0]
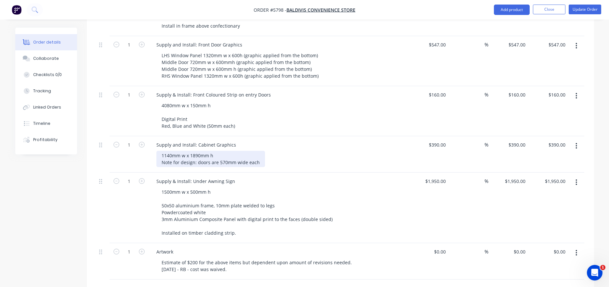
click at [260, 152] on div "1140mm w x 1890mm h Note for design: doors are 570mm wide each" at bounding box center [210, 159] width 109 height 16
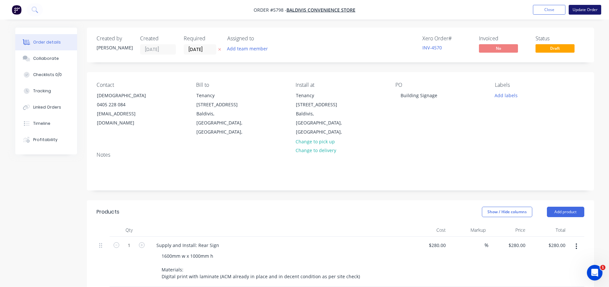
scroll to position [0, 0]
click at [586, 9] on button "Update Order" at bounding box center [585, 10] width 33 height 10
type input "$280.00"
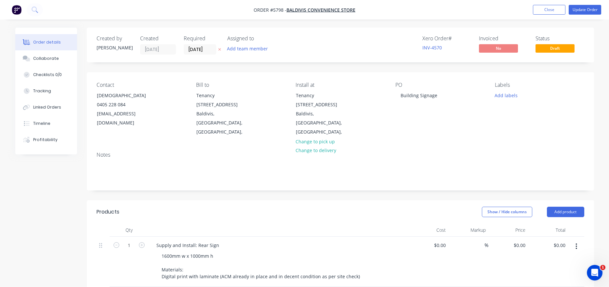
type input "$390.00"
type input "$125.00"
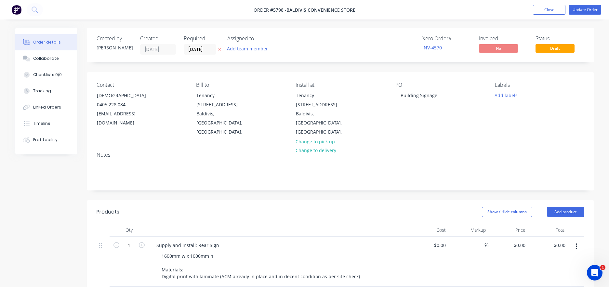
type input "$125.00"
type input "$547.00"
type input "$160.00"
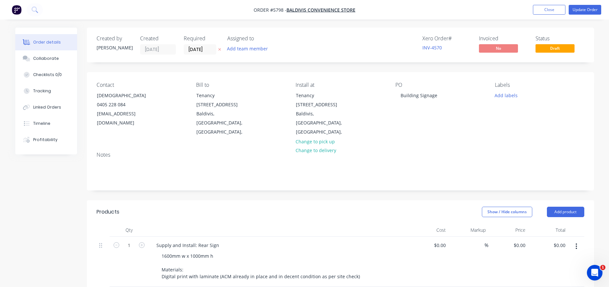
type input "$160.00"
type input "$390.00"
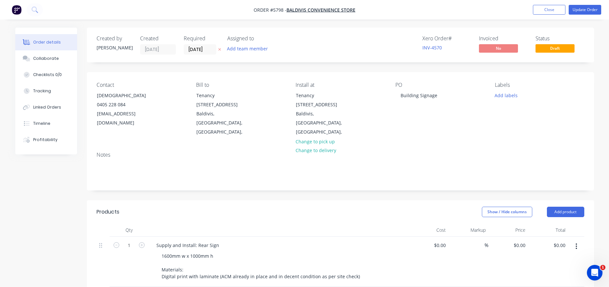
type input "$1,950.00"
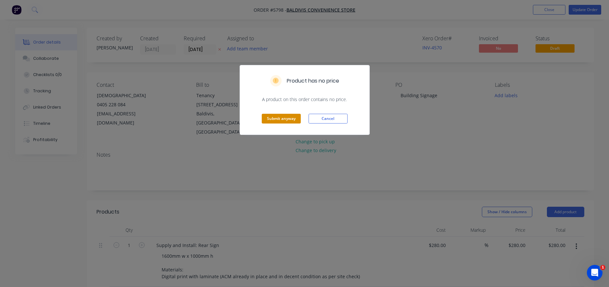
click at [279, 119] on button "Submit anyway" at bounding box center [281, 119] width 39 height 10
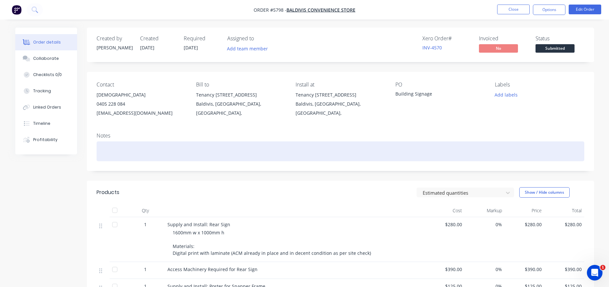
click at [122, 146] on div at bounding box center [341, 151] width 488 height 20
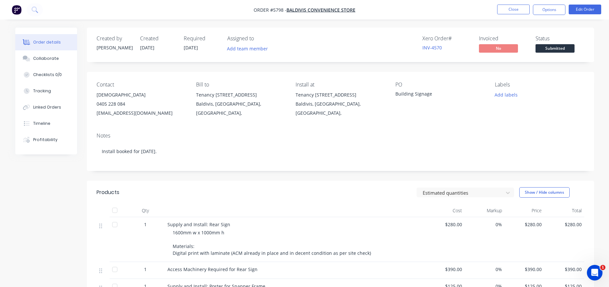
click at [198, 46] on span "[DATE]" at bounding box center [191, 48] width 14 height 6
click at [586, 7] on button "Edit Order" at bounding box center [585, 10] width 33 height 10
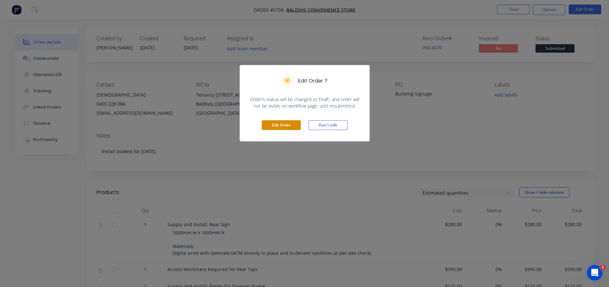
click at [284, 122] on button "Edit Order" at bounding box center [281, 125] width 39 height 10
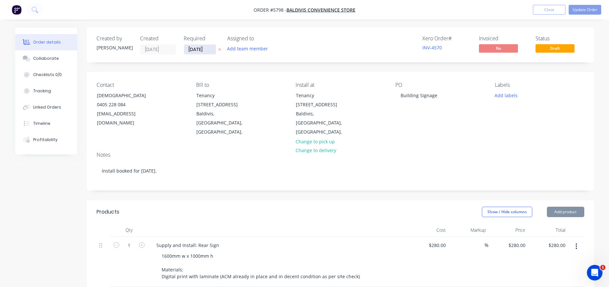
click at [200, 51] on input "[DATE]" at bounding box center [200, 50] width 32 height 10
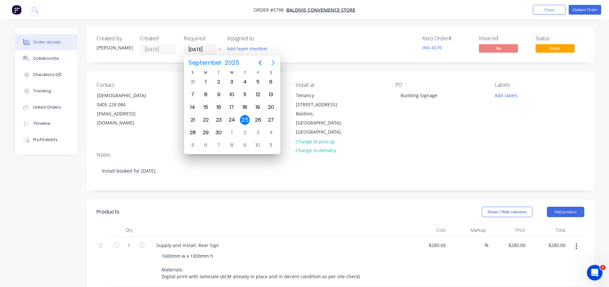
click at [274, 61] on icon "Next page" at bounding box center [273, 63] width 8 height 8
click at [219, 93] on div "4" at bounding box center [219, 95] width 10 height 10
type input "[DATE]"
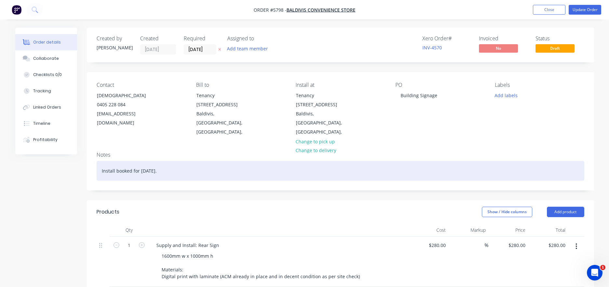
click at [178, 163] on div "Install booked for [DATE]." at bounding box center [341, 171] width 488 height 20
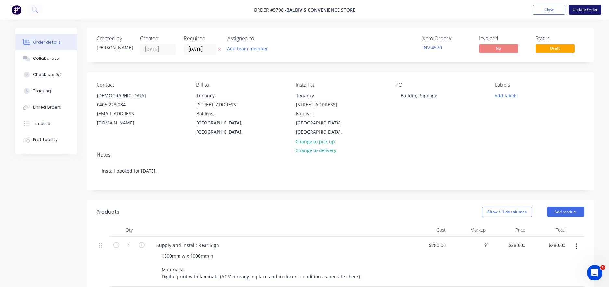
click at [584, 8] on button "Update Order" at bounding box center [585, 10] width 33 height 10
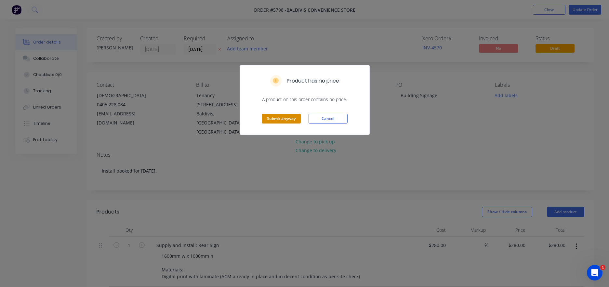
click at [278, 118] on button "Submit anyway" at bounding box center [281, 119] width 39 height 10
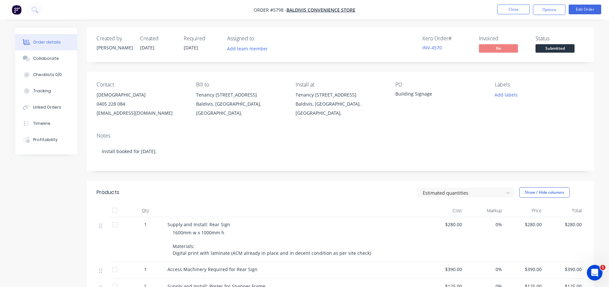
click at [553, 48] on span "Submitted" at bounding box center [554, 48] width 39 height 8
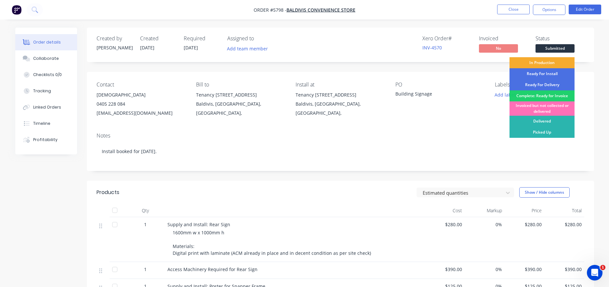
click at [547, 61] on div "In Production" at bounding box center [541, 62] width 65 height 11
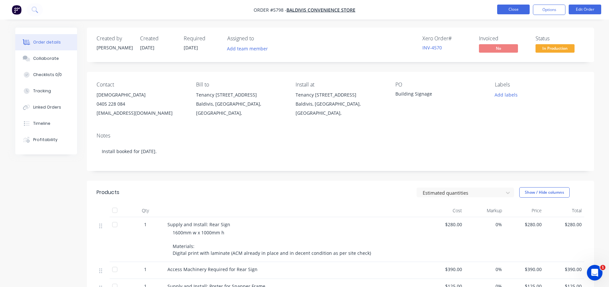
click at [511, 11] on button "Close" at bounding box center [513, 10] width 33 height 10
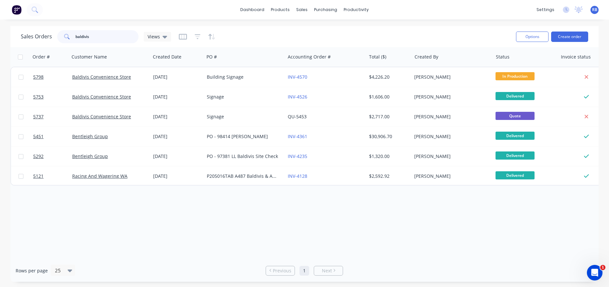
drag, startPoint x: 97, startPoint y: 37, endPoint x: 56, endPoint y: 37, distance: 40.6
click at [58, 37] on div "baldivis" at bounding box center [97, 36] width 81 height 13
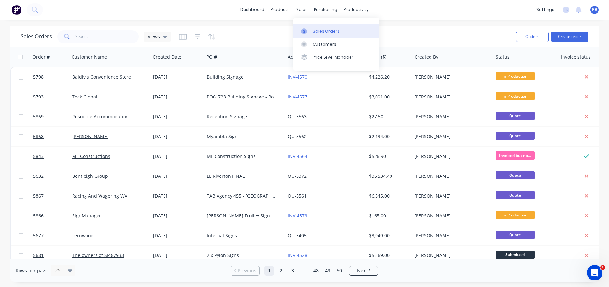
click at [317, 28] on div "Sales Orders" at bounding box center [326, 31] width 27 height 6
click at [567, 39] on button "Create order" at bounding box center [569, 37] width 37 height 10
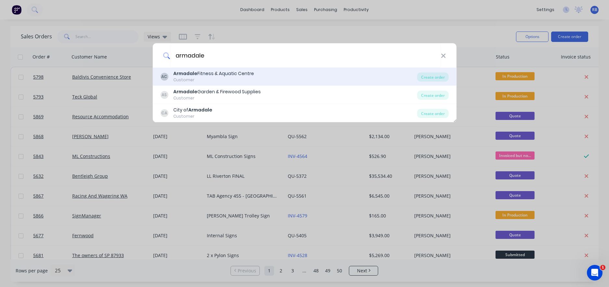
type input "armadale"
click at [187, 74] on b "Armadale" at bounding box center [185, 73] width 24 height 7
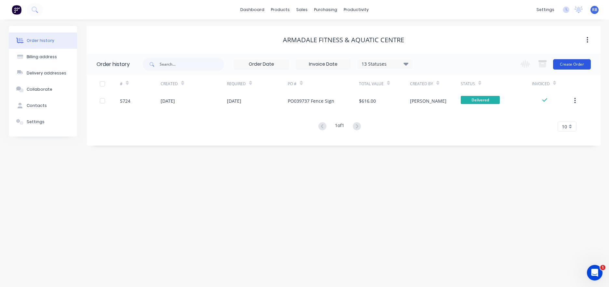
click at [570, 64] on button "Create Order" at bounding box center [572, 64] width 38 height 10
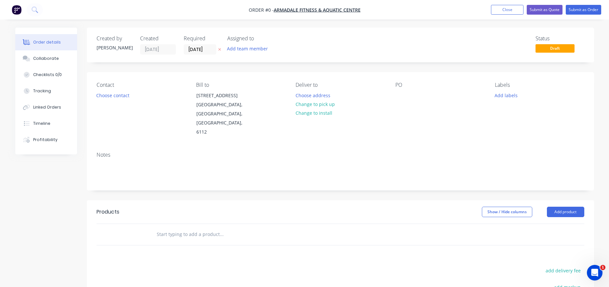
click at [187, 228] on input "text" at bounding box center [221, 234] width 130 height 13
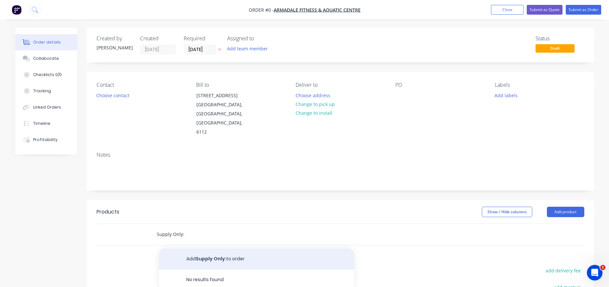
type input "Supply Only:"
click at [203, 249] on button "Add Supply Only: to order" at bounding box center [256, 259] width 195 height 21
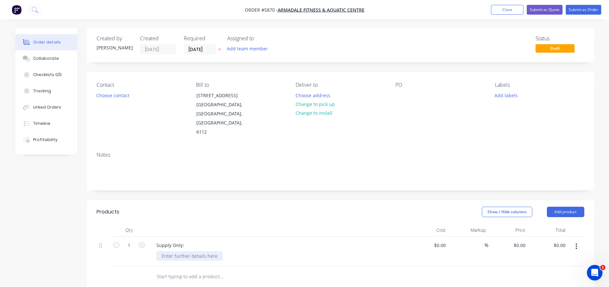
click at [163, 251] on div at bounding box center [189, 255] width 66 height 9
paste div
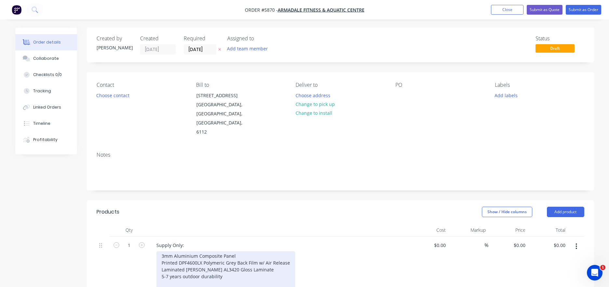
click at [169, 271] on div "3mm Aluminium Composite Panel Printed DPF4600LX Polymeric Grey Back Film w/ Air…" at bounding box center [225, 273] width 139 height 44
click at [207, 271] on div "3mm Aluminium Composite Panel Printed DPF4600LX Polymeric Grey Back Film w/ Air…" at bounding box center [225, 273] width 139 height 44
drag, startPoint x: 215, startPoint y: 252, endPoint x: 157, endPoint y: 246, distance: 58.5
click at [157, 251] on div "3mm Aluminium Composite Panel Printed DPF4600LX Polymeric Grey Back Film w/ Air…" at bounding box center [225, 273] width 139 height 44
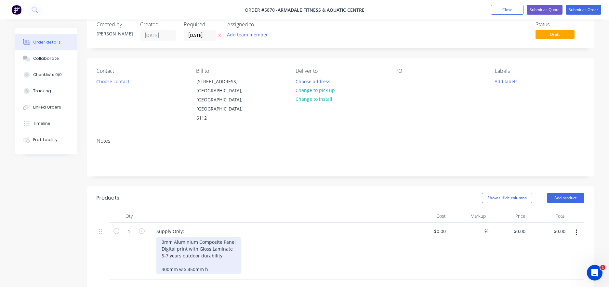
scroll to position [16, 0]
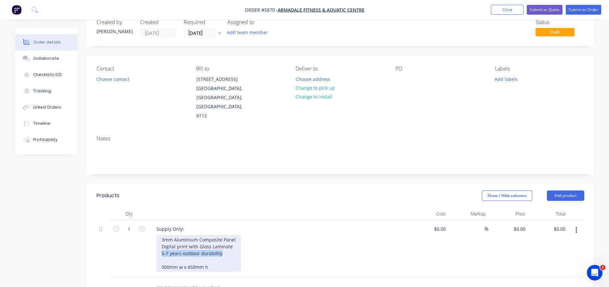
drag, startPoint x: 231, startPoint y: 236, endPoint x: 131, endPoint y: 236, distance: 99.8
click at [131, 236] on div "1 Supply Only: 3mm Aluminium Composite Panel Digital print with Gloss Laminate …" at bounding box center [341, 248] width 488 height 57
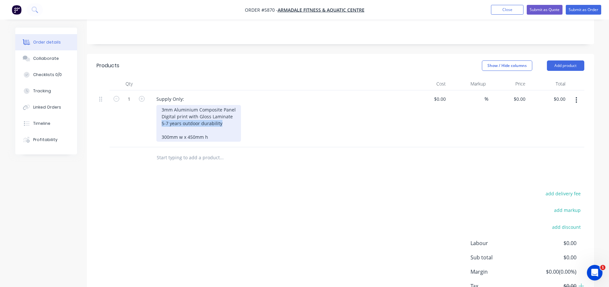
scroll to position [147, 0]
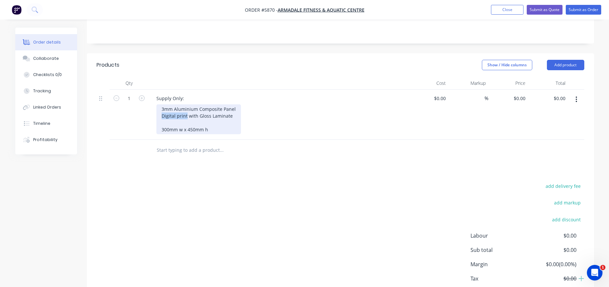
drag, startPoint x: 186, startPoint y: 98, endPoint x: 156, endPoint y: 96, distance: 30.3
click at [156, 104] on div "3mm Aluminium Composite Panel Digital print with Gloss Laminate 300mm w x 450mm…" at bounding box center [198, 119] width 85 height 30
click at [173, 104] on div "3mm Aluminium Composite Panel Digital print with Gloss Laminate 300mm w x 450mm…" at bounding box center [198, 119] width 85 height 30
drag, startPoint x: 179, startPoint y: 98, endPoint x: 160, endPoint y: 98, distance: 19.5
click at [160, 104] on div "3mm Aluminium Composite Panel Digital print with Gloss Laminate 300mm w x 450mm…" at bounding box center [198, 119] width 85 height 30
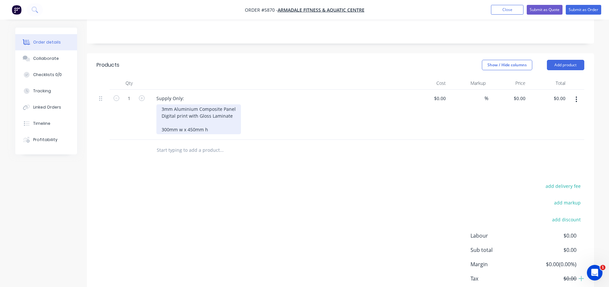
click at [189, 104] on div "3mm Aluminium Composite Panel Digital print with Gloss Laminate 300mm w x 450mm…" at bounding box center [198, 119] width 85 height 30
click at [187, 104] on div "3mm Aluminium Composite Panel Digital print with Gloss Laminate 300mm w x 450mm…" at bounding box center [198, 119] width 85 height 30
click at [204, 112] on div "3mm Aluminium Composite Panel Digital print (REVolution) with Gloss Laminate 30…" at bounding box center [210, 119] width 109 height 30
click at [215, 113] on div "3mm Aluminium Composite Panel Digital print (REVolution) with Gloss Laminate 30…" at bounding box center [210, 119] width 109 height 30
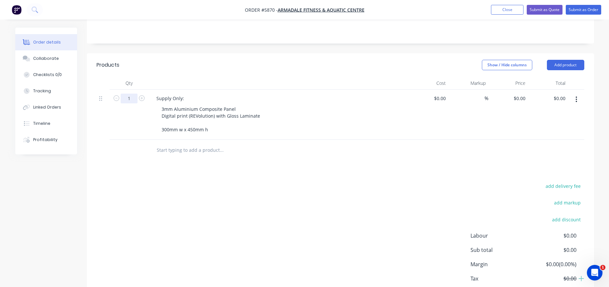
click at [135, 94] on input "1" at bounding box center [129, 99] width 17 height 10
drag, startPoint x: 134, startPoint y: 80, endPoint x: 113, endPoint y: 80, distance: 20.8
click at [113, 93] on form "1" at bounding box center [129, 98] width 34 height 10
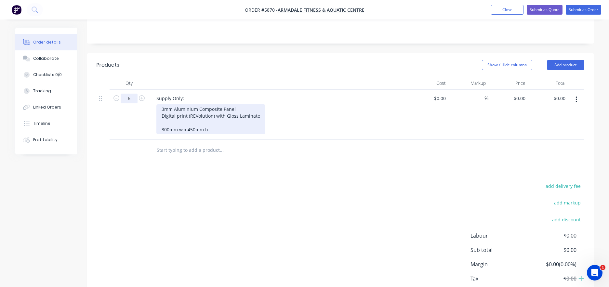
type input "6"
click at [201, 104] on div "3mm Aluminium Composite Panel Digital print (REVolution) with Gloss Laminate 30…" at bounding box center [210, 119] width 109 height 30
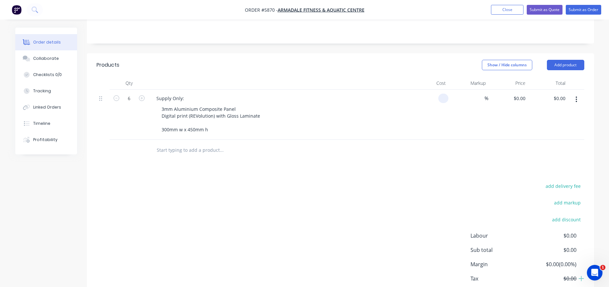
click at [437, 90] on div at bounding box center [429, 115] width 40 height 50
type input "$28.00"
type input "$168.00"
click at [340, 113] on div "3mm Aluminium Composite Panel Digital print (REVolution) with Gloss Laminate 30…" at bounding box center [281, 119] width 250 height 30
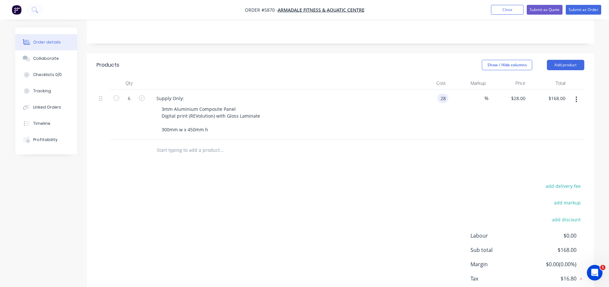
click at [442, 94] on input "28" at bounding box center [444, 98] width 8 height 9
type input "$29.80"
type input "$178.80"
click at [420, 98] on div "$29.80 $29.80" at bounding box center [429, 115] width 40 height 50
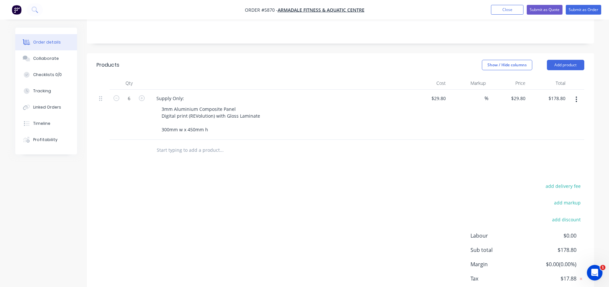
click at [171, 144] on input "text" at bounding box center [221, 150] width 130 height 13
type input "Supply Only"
click at [187, 94] on div "Supply Only:" at bounding box center [170, 98] width 38 height 9
drag, startPoint x: 233, startPoint y: 81, endPoint x: 153, endPoint y: 77, distance: 80.4
click at [153, 94] on div "Supply Only: No Smoking or Vaping" at bounding box center [194, 98] width 87 height 9
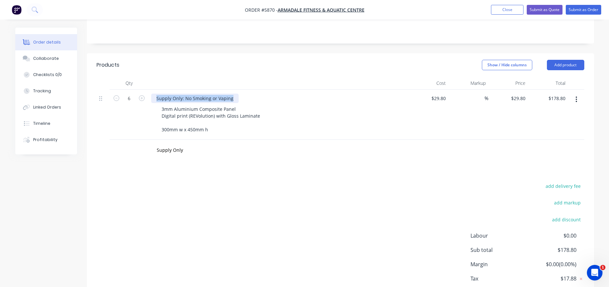
copy div "Supply Only: No Smoking or Vaping"
click at [174, 144] on input "Supply Only" at bounding box center [221, 150] width 130 height 13
drag, startPoint x: 154, startPoint y: 134, endPoint x: 142, endPoint y: 134, distance: 12.0
click at [142, 140] on div "Supply Only Add Supply Only to order No results found" at bounding box center [341, 150] width 488 height 21
paste input ": No Smoking or Vaping"
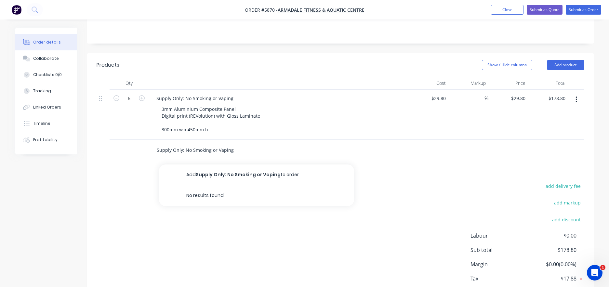
drag, startPoint x: 233, startPoint y: 133, endPoint x: 191, endPoint y: 133, distance: 42.6
click at [191, 144] on input "Supply Only: No Smoking or Vaping" at bounding box center [221, 150] width 130 height 13
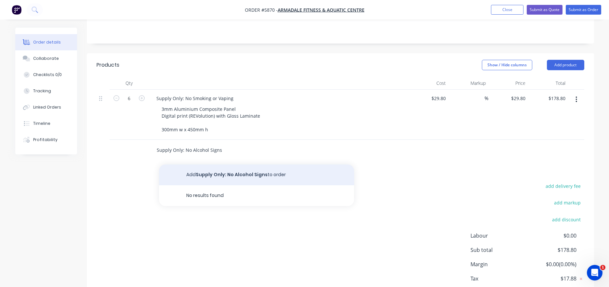
type input "Supply Only: No Alcohol Signs"
click at [210, 164] on button "Add Supply Only: No Alcohol Signs to order" at bounding box center [256, 174] width 195 height 21
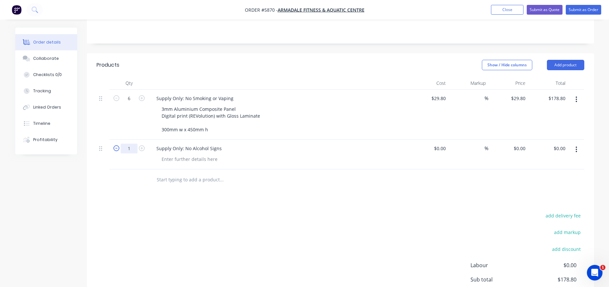
drag, startPoint x: 134, startPoint y: 129, endPoint x: 114, endPoint y: 129, distance: 19.2
click at [115, 143] on form "1" at bounding box center [129, 148] width 34 height 10
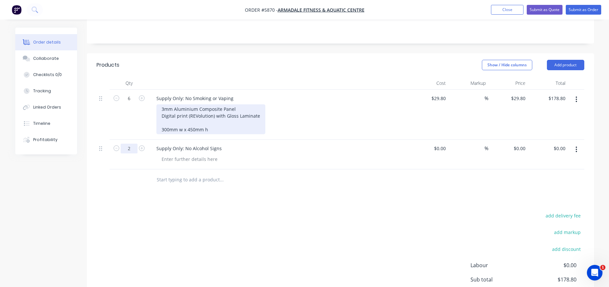
type input "2"
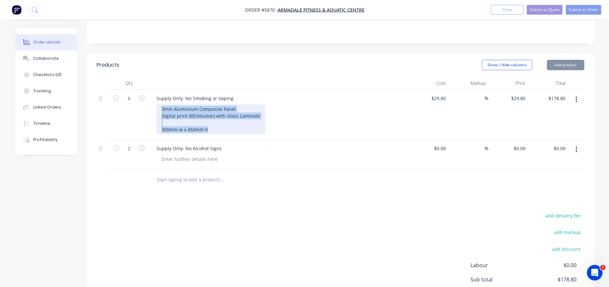
drag, startPoint x: 217, startPoint y: 113, endPoint x: 165, endPoint y: 86, distance: 58.6
click at [165, 104] on div "3mm Aluminium Composite Panel Digital print (REVolution) with Gloss Laminate 30…" at bounding box center [210, 119] width 109 height 30
copy div "3mm Aluminium Composite Panel Digital print (REVolution) with Gloss Laminate 30…"
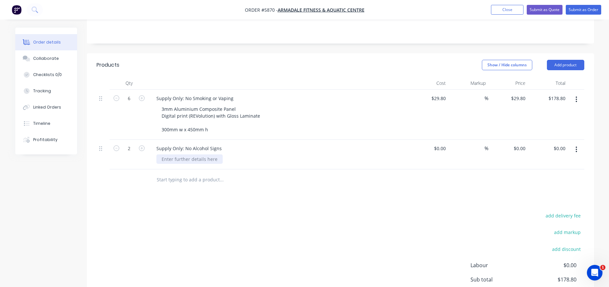
click at [171, 154] on div at bounding box center [189, 158] width 66 height 9
paste div
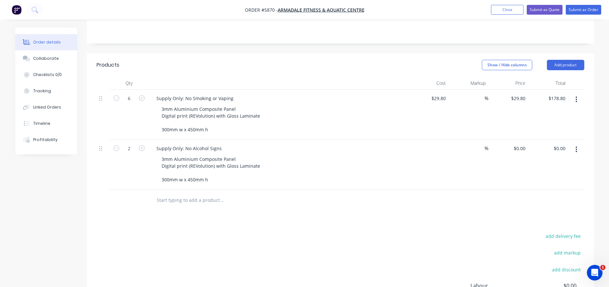
click at [437, 140] on div "$0.00" at bounding box center [429, 165] width 40 height 50
type input "$29.80"
type input "$59.60"
click at [401, 164] on div "3mm Aluminium Composite Panel Digital print (REVolution) with Gloss Laminate 30…" at bounding box center [281, 169] width 250 height 30
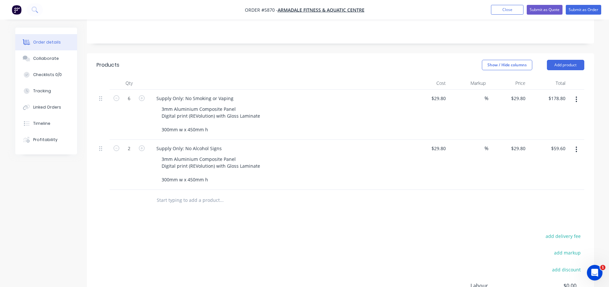
click at [185, 194] on input "text" at bounding box center [221, 200] width 130 height 13
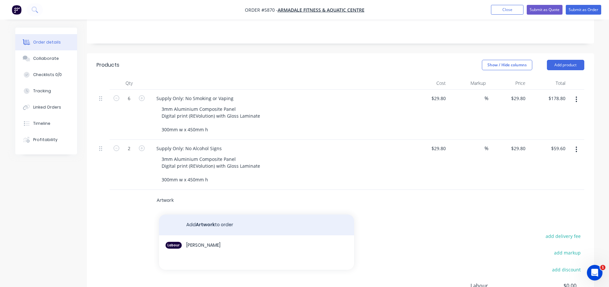
type input "Artwork"
click at [190, 215] on button "Add Artwork to order" at bounding box center [256, 225] width 195 height 21
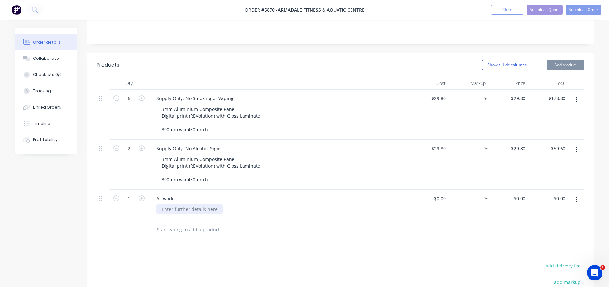
click at [171, 204] on div at bounding box center [189, 208] width 66 height 9
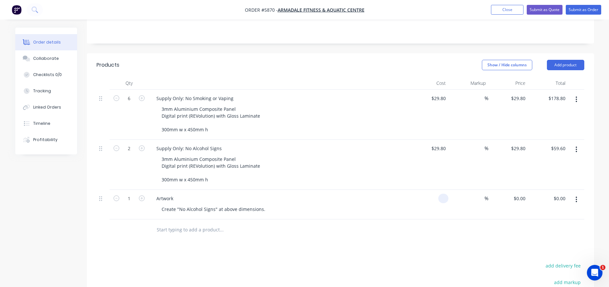
click at [439, 194] on div at bounding box center [443, 198] width 10 height 9
type input "$55.00"
click at [397, 219] on div at bounding box center [341, 229] width 488 height 21
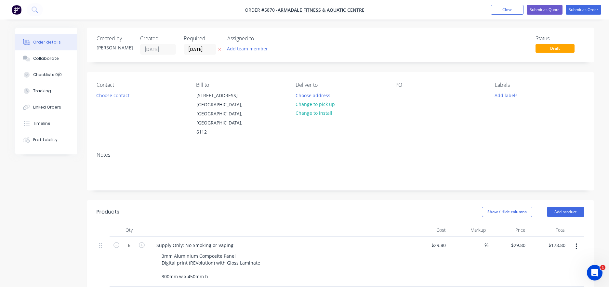
scroll to position [0, 0]
click at [109, 99] on button "Choose contact" at bounding box center [113, 95] width 40 height 9
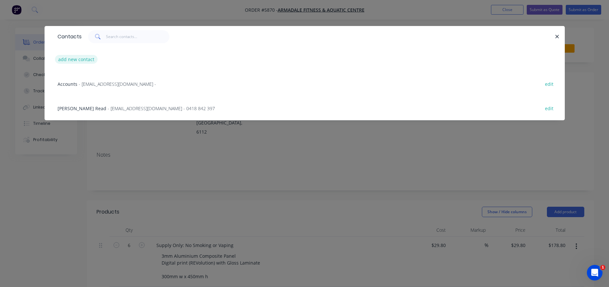
click at [75, 59] on button "add new contact" at bounding box center [76, 59] width 43 height 9
select select "AU"
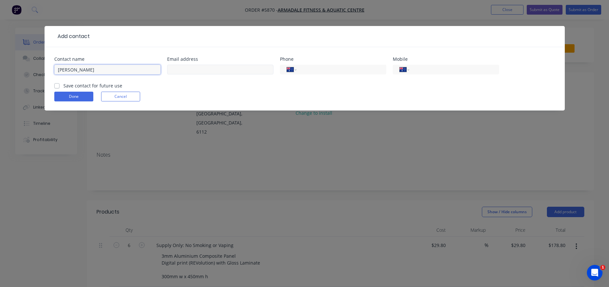
type input "[PERSON_NAME]"
click at [175, 70] on input "text" at bounding box center [220, 70] width 106 height 10
paste input "[EMAIL_ADDRESS][DOMAIN_NAME]"
type input "[EMAIL_ADDRESS][DOMAIN_NAME]"
click at [434, 69] on input "tel" at bounding box center [453, 69] width 78 height 7
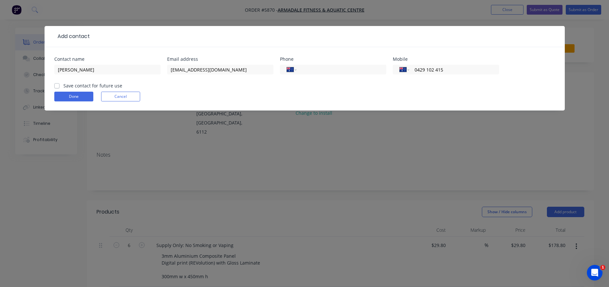
type input "0429 102 415"
click at [63, 86] on label "Save contact for future use" at bounding box center [92, 85] width 59 height 7
click at [55, 86] on input "Save contact for future use" at bounding box center [56, 85] width 5 height 6
checkbox input "true"
click at [66, 96] on button "Done" at bounding box center [73, 97] width 39 height 10
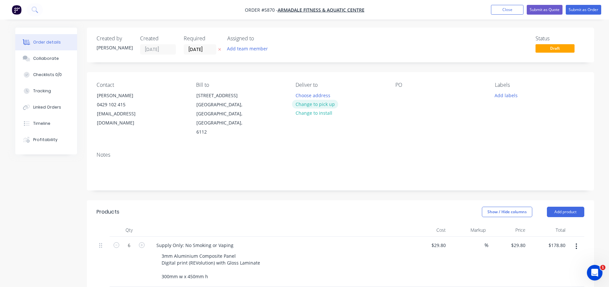
click at [306, 103] on button "Change to pick up" at bounding box center [315, 104] width 46 height 9
click at [300, 97] on div at bounding box center [300, 95] width 10 height 9
click at [400, 95] on div at bounding box center [400, 95] width 10 height 9
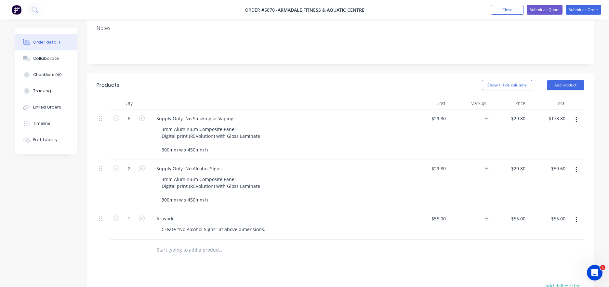
scroll to position [142, 0]
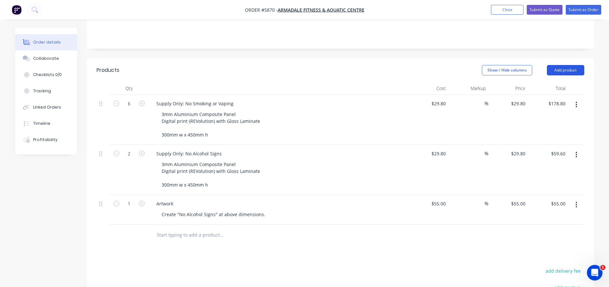
click at [561, 65] on button "Add product" at bounding box center [565, 70] width 37 height 10
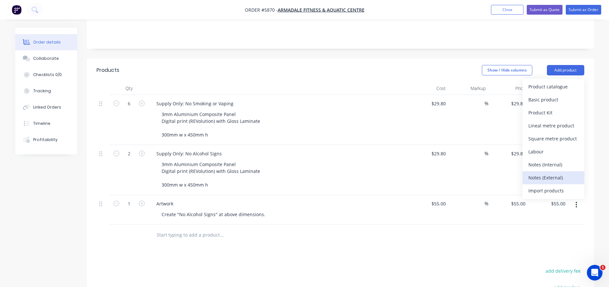
click at [553, 173] on div "Notes (External)" at bounding box center [553, 177] width 50 height 9
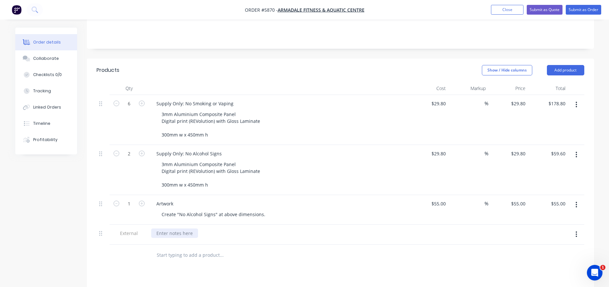
click at [166, 229] on div at bounding box center [174, 233] width 47 height 9
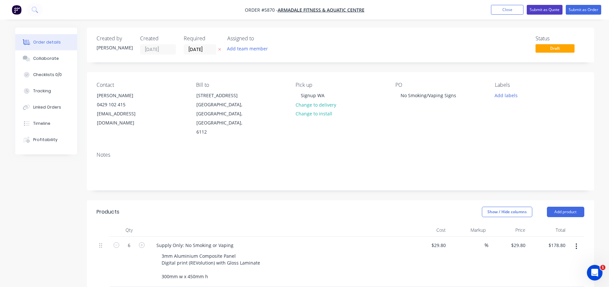
scroll to position [0, 0]
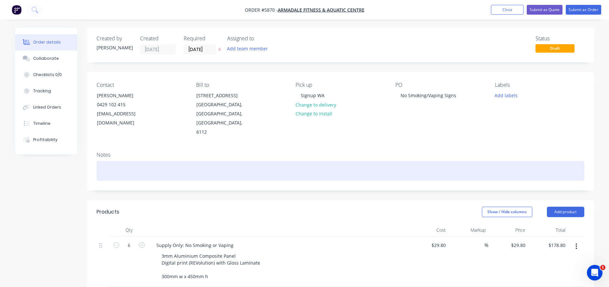
click at [111, 161] on div at bounding box center [341, 171] width 488 height 20
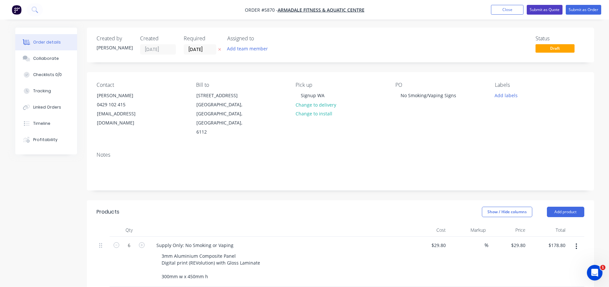
click at [539, 13] on button "Submit as Quote" at bounding box center [545, 10] width 36 height 10
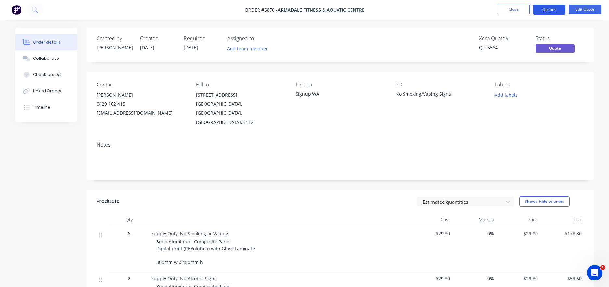
click at [551, 10] on button "Options" at bounding box center [549, 10] width 33 height 10
click at [555, 11] on button "Options" at bounding box center [549, 10] width 33 height 10
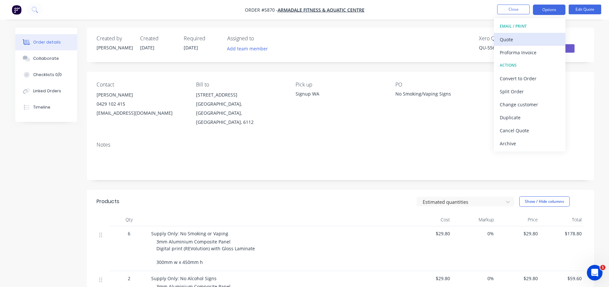
click at [513, 36] on div "Quote" at bounding box center [530, 39] width 60 height 9
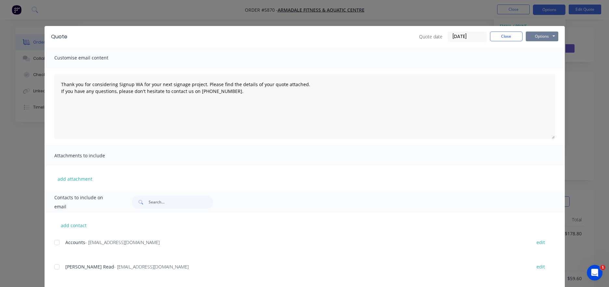
click at [539, 37] on button "Options" at bounding box center [542, 37] width 33 height 10
click at [541, 60] on button "Print" at bounding box center [547, 58] width 42 height 11
type textarea "Thank you for considering Signup WA for your next signage project. Please find …"
click at [501, 38] on button "Close" at bounding box center [506, 37] width 33 height 10
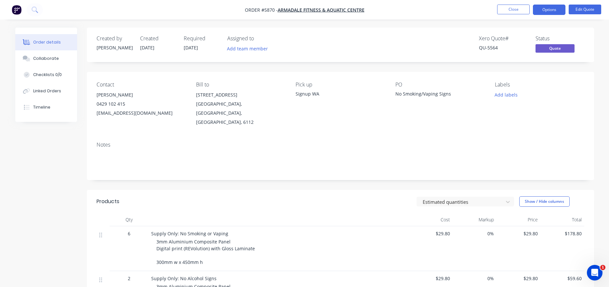
click at [513, 3] on nav "Order #5870 - Armadale Fitness & Aquatic Centre Close Options Edit Quote" at bounding box center [304, 10] width 609 height 20
click at [511, 11] on button "Close" at bounding box center [513, 10] width 33 height 10
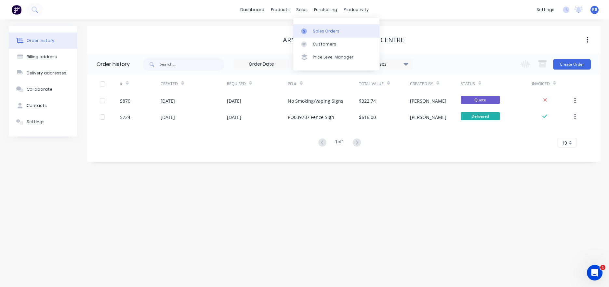
click at [319, 33] on div "Sales Orders" at bounding box center [326, 31] width 27 height 6
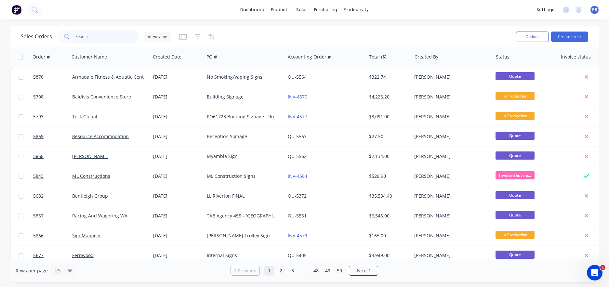
click at [83, 36] on input "text" at bounding box center [106, 36] width 63 height 13
type input "concept"
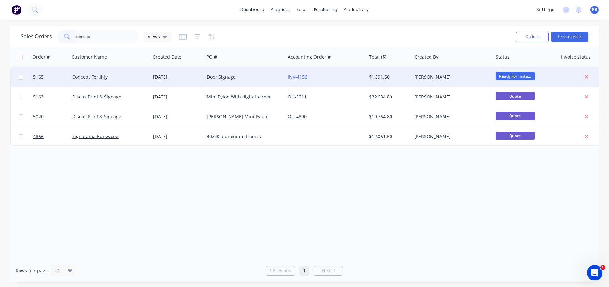
click at [123, 76] on div "Concept Fertility" at bounding box center [108, 77] width 72 height 7
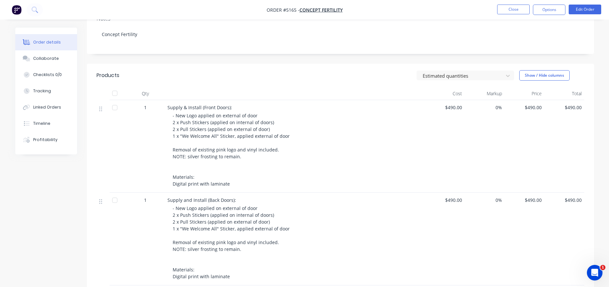
scroll to position [124, 0]
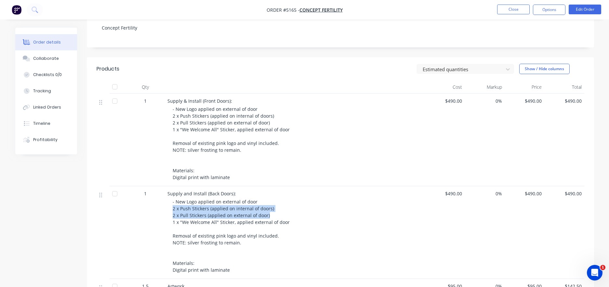
drag, startPoint x: 174, startPoint y: 207, endPoint x: 270, endPoint y: 215, distance: 97.1
click at [269, 214] on div "- New Logo applied on external of door 2 x Push Stickers (applied on internal o…" at bounding box center [298, 235] width 250 height 75
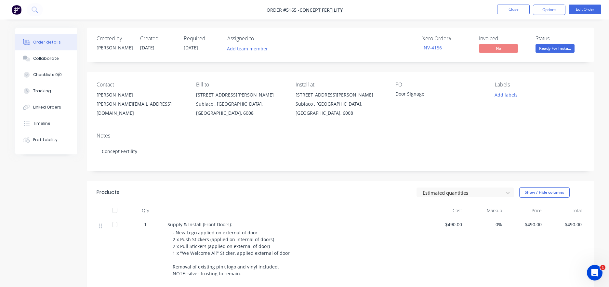
scroll to position [0, 0]
click at [506, 11] on button "Close" at bounding box center [513, 10] width 33 height 10
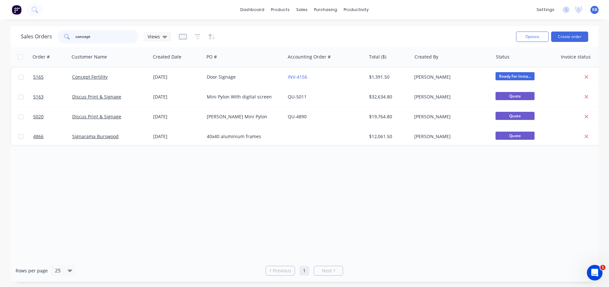
drag, startPoint x: 98, startPoint y: 42, endPoint x: 46, endPoint y: 38, distance: 51.8
click at [46, 38] on div "Sales Orders concept Views" at bounding box center [96, 36] width 150 height 13
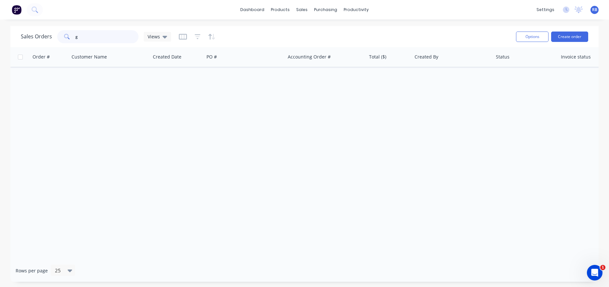
type input "g"
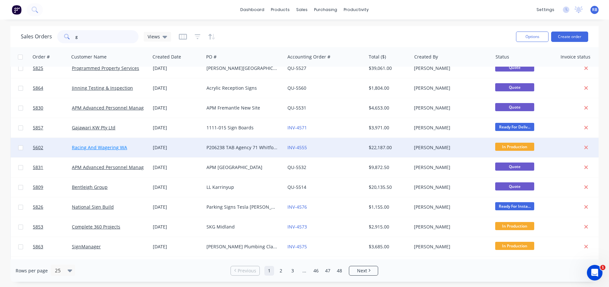
scroll to position [269, 0]
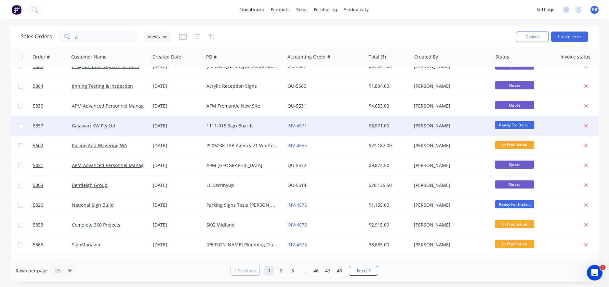
click at [133, 127] on div "Gajawari KW Pty Ltd" at bounding box center [108, 126] width 72 height 7
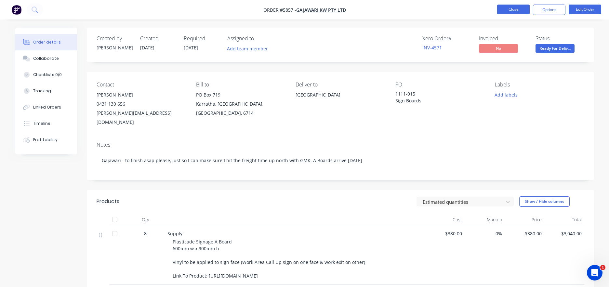
click at [509, 12] on button "Close" at bounding box center [513, 10] width 33 height 10
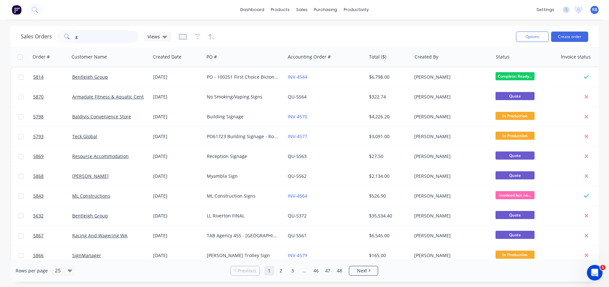
click at [93, 40] on input "g" at bounding box center [106, 36] width 63 height 13
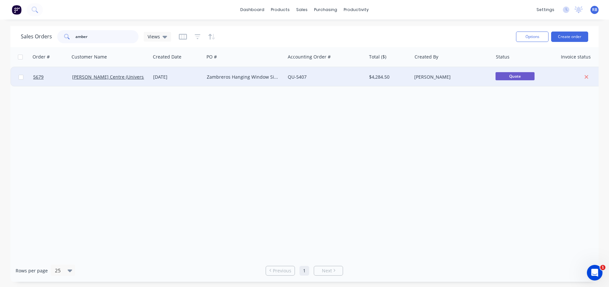
type input "amber"
click at [328, 79] on div "QU-5407" at bounding box center [324, 77] width 72 height 7
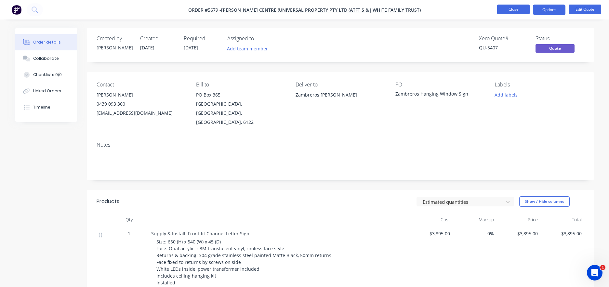
click at [513, 10] on button "Close" at bounding box center [513, 10] width 33 height 10
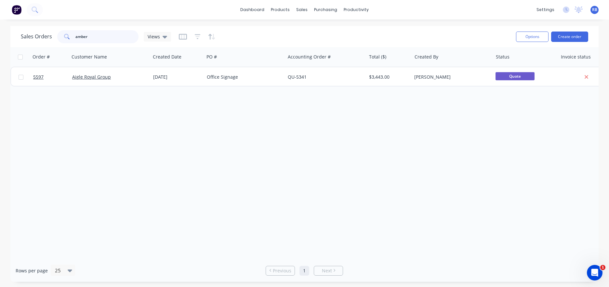
drag, startPoint x: 77, startPoint y: 38, endPoint x: 62, endPoint y: 36, distance: 15.4
click at [62, 36] on div "amber" at bounding box center [97, 36] width 81 height 13
type input "boho"
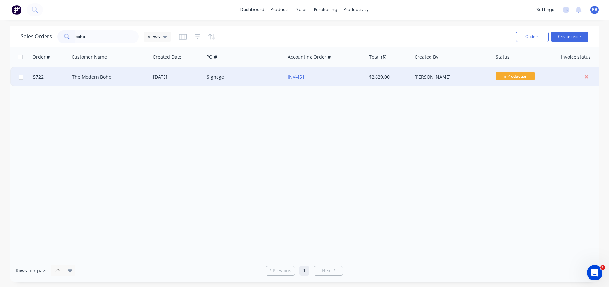
click at [131, 82] on div "The Modern Boho" at bounding box center [110, 77] width 81 height 20
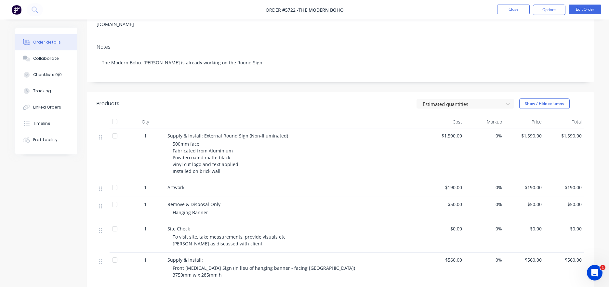
scroll to position [70, 0]
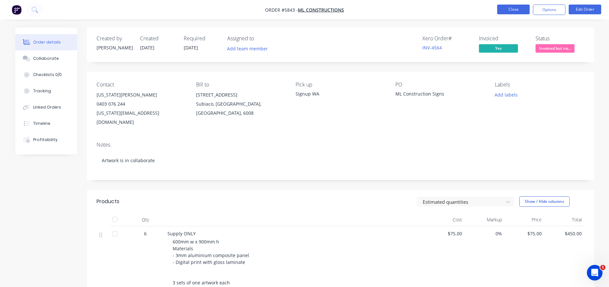
click at [508, 9] on button "Close" at bounding box center [513, 10] width 33 height 10
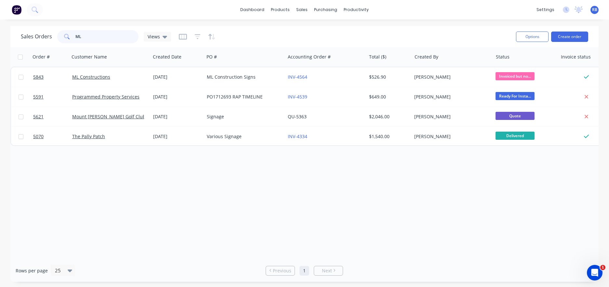
drag, startPoint x: 101, startPoint y: 35, endPoint x: 63, endPoint y: 35, distance: 38.7
click at [63, 35] on div "ML" at bounding box center [97, 36] width 81 height 13
type input "Teck"
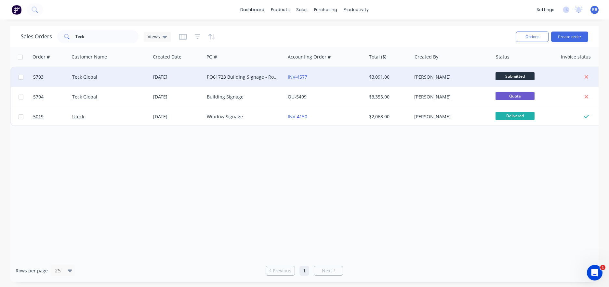
click at [238, 73] on div "PO61723 Building Signage - Router Cut ACM" at bounding box center [244, 77] width 81 height 20
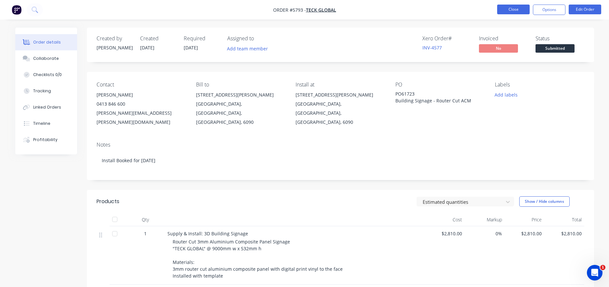
click at [513, 9] on button "Close" at bounding box center [513, 10] width 33 height 10
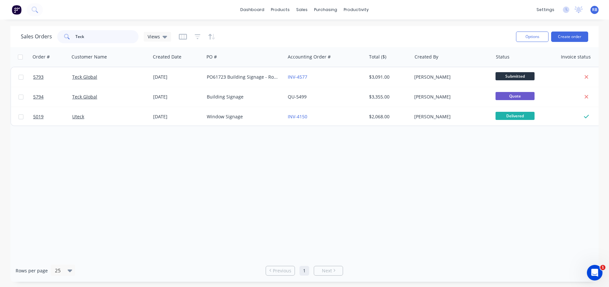
drag, startPoint x: 96, startPoint y: 34, endPoint x: 59, endPoint y: 34, distance: 37.7
click at [59, 34] on div "Teck" at bounding box center [97, 36] width 81 height 13
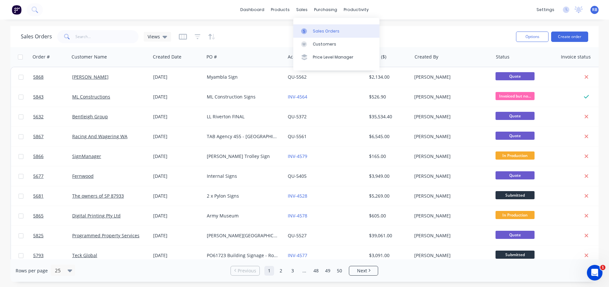
click at [330, 31] on div "Sales Orders" at bounding box center [326, 31] width 27 height 6
click at [576, 42] on button "Create order" at bounding box center [569, 37] width 37 height 10
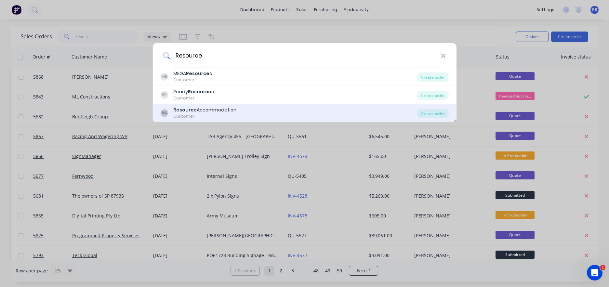
type input "Resource"
click at [188, 113] on b "Resource" at bounding box center [184, 110] width 23 height 7
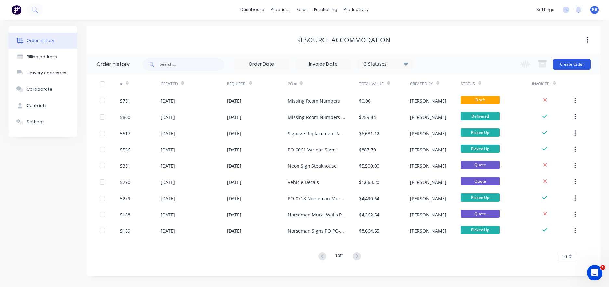
click at [567, 63] on button "Create Order" at bounding box center [572, 64] width 38 height 10
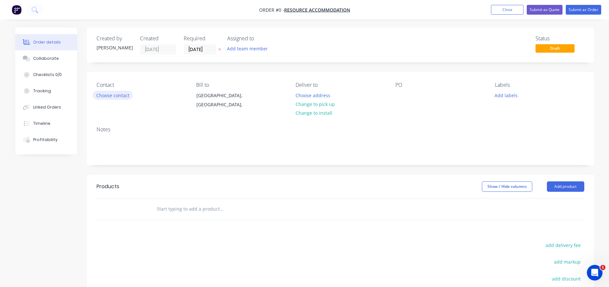
click at [113, 92] on button "Choose contact" at bounding box center [113, 95] width 40 height 9
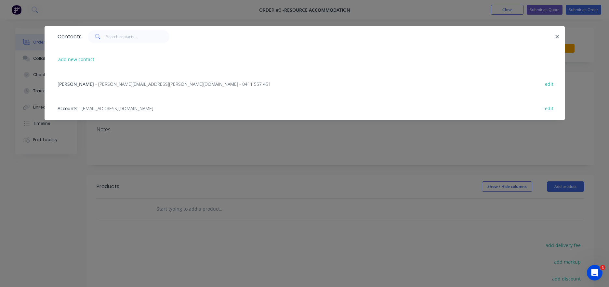
click at [76, 83] on span "Phil Buhagiar" at bounding box center [76, 84] width 36 height 6
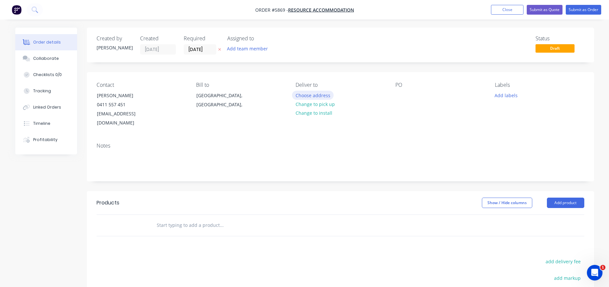
click at [304, 94] on button "Choose address" at bounding box center [313, 95] width 42 height 9
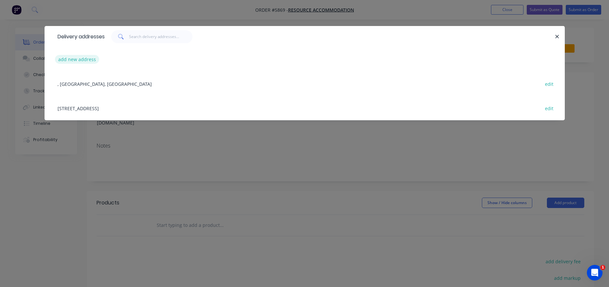
click at [65, 58] on button "add new address" at bounding box center [77, 59] width 45 height 9
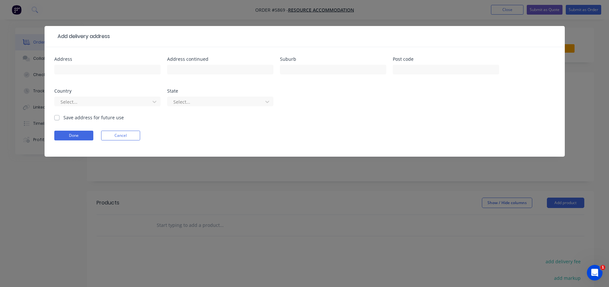
click at [82, 64] on div at bounding box center [107, 72] width 106 height 19
type input "Newman"
click at [63, 115] on label "Save address for future use" at bounding box center [93, 117] width 60 height 7
click at [56, 115] on input "Save address for future use" at bounding box center [56, 117] width 5 height 6
checkbox input "true"
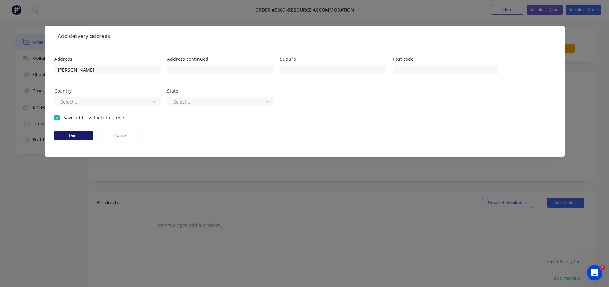
click at [65, 136] on button "Done" at bounding box center [73, 136] width 39 height 10
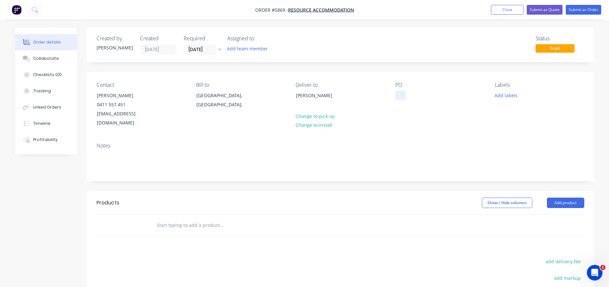
click at [404, 98] on div at bounding box center [400, 95] width 10 height 9
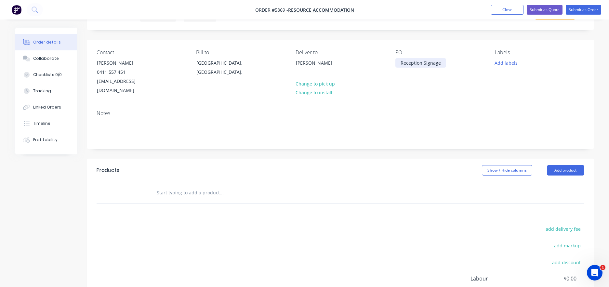
scroll to position [33, 0]
click at [154, 186] on div at bounding box center [248, 192] width 195 height 13
click at [172, 186] on input "text" at bounding box center [221, 192] width 130 height 13
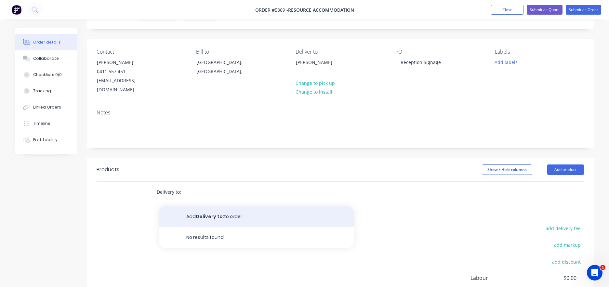
type input "Delivery to:"
click at [202, 206] on button "Add Delivery to: to order" at bounding box center [256, 216] width 195 height 21
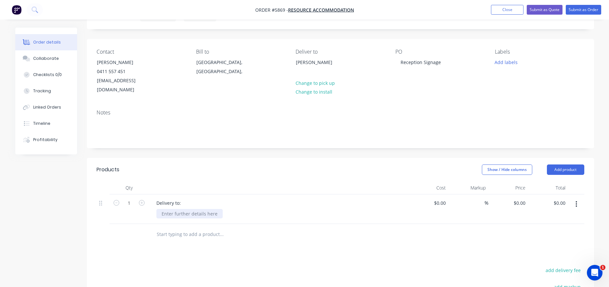
click at [168, 209] on div at bounding box center [189, 213] width 66 height 9
click at [170, 213] on div "The Lodge Newman 77 newman Drive Newman WA 6753" at bounding box center [200, 220] width 88 height 23
click at [173, 242] on input "text" at bounding box center [221, 248] width 130 height 13
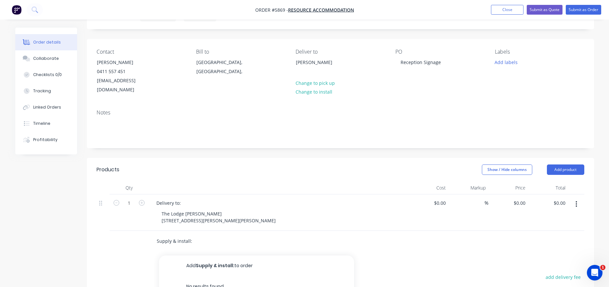
click at [179, 239] on input "Supply & install:" at bounding box center [221, 241] width 130 height 13
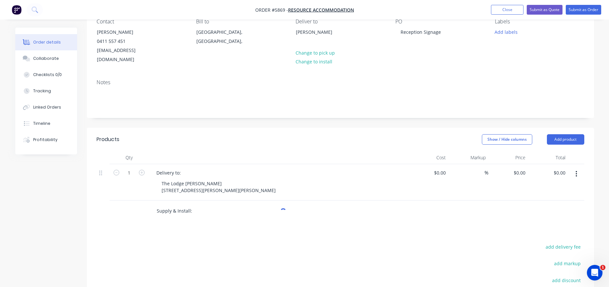
scroll to position [70, 0]
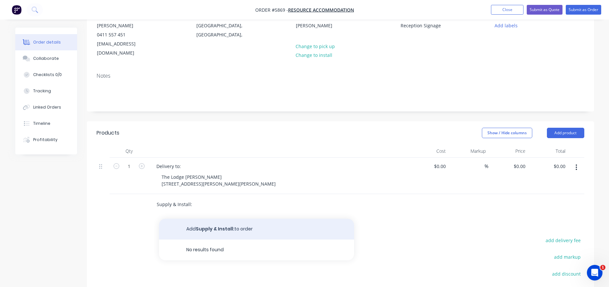
type input "Supply & Install:"
click at [193, 221] on button "Add Supply & Install: to order" at bounding box center [256, 229] width 195 height 21
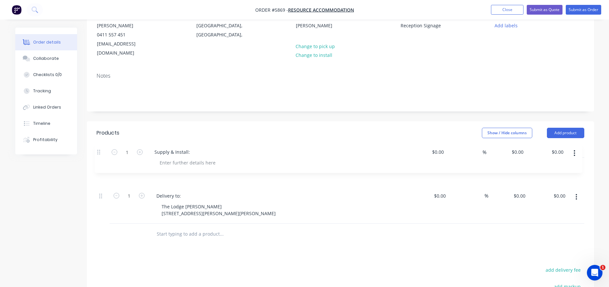
drag, startPoint x: 100, startPoint y: 201, endPoint x: 98, endPoint y: 147, distance: 53.7
click at [98, 147] on div "Qty Cost Markup Price Total 1 Delivery to: The Lodge Newman 77 Newman Drive New…" at bounding box center [341, 184] width 488 height 79
drag, startPoint x: 188, startPoint y: 156, endPoint x: 224, endPoint y: 156, distance: 35.8
click at [224, 162] on div "Supply & Install:" at bounding box center [278, 166] width 255 height 9
click at [175, 172] on div at bounding box center [189, 176] width 66 height 9
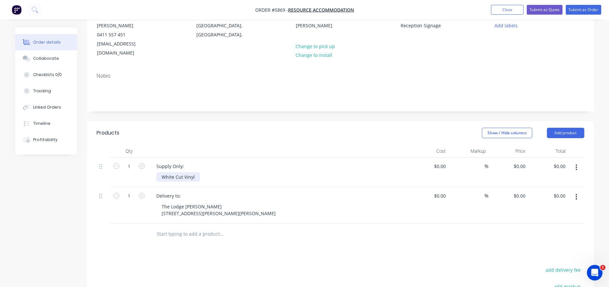
click at [160, 172] on div "White Cut Vinyl" at bounding box center [178, 176] width 44 height 9
click at [220, 172] on div "Reverse Cut White Cut Vinyl" at bounding box center [191, 176] width 71 height 9
click at [165, 172] on div "Reverse Cut White Cut Vinyl" at bounding box center [191, 176] width 71 height 9
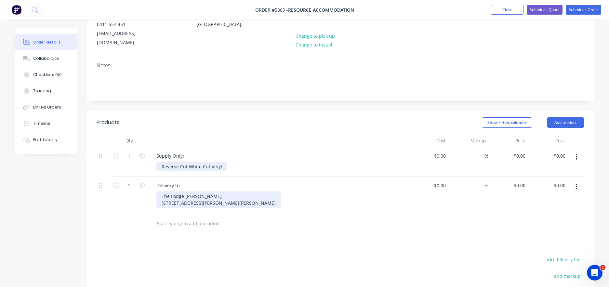
scroll to position [83, 0]
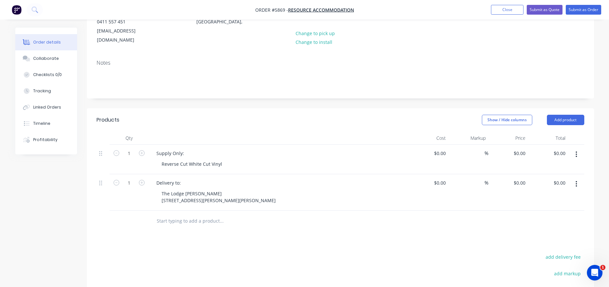
click at [172, 216] on input "text" at bounding box center [221, 221] width 130 height 13
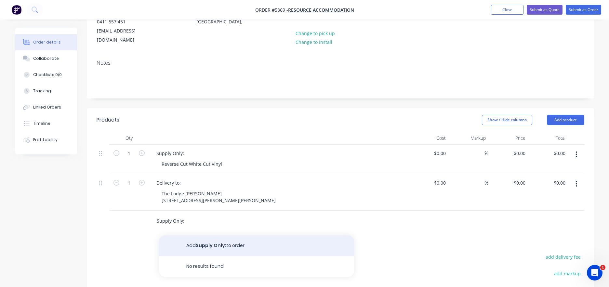
type input "Supply Only:"
click at [189, 236] on button "Add Supply Only: to order" at bounding box center [256, 245] width 195 height 21
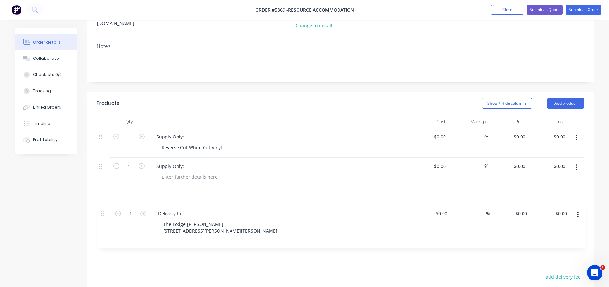
drag, startPoint x: 99, startPoint y: 174, endPoint x: 101, endPoint y: 214, distance: 40.7
click at [101, 214] on div "1 Supply Only: Reverse Cut White Cut Vinyl $0.00 $0.00 % $0.00 $0.00 $0.00 $0.0…" at bounding box center [341, 179] width 488 height 102
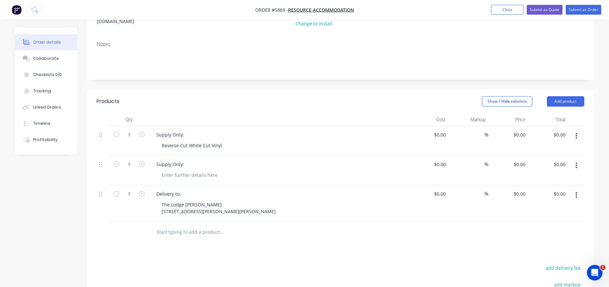
click at [173, 231] on input "text" at bounding box center [221, 232] width 130 height 13
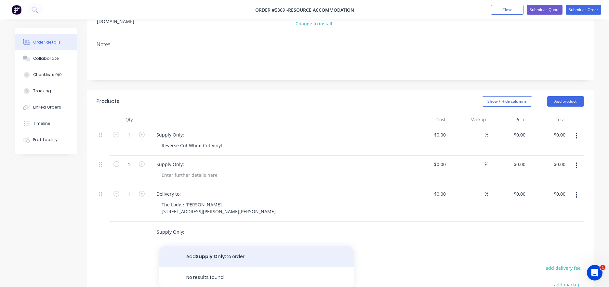
type input "Supply Only:"
click at [203, 253] on button "Add Supply Only: to order" at bounding box center [256, 256] width 195 height 21
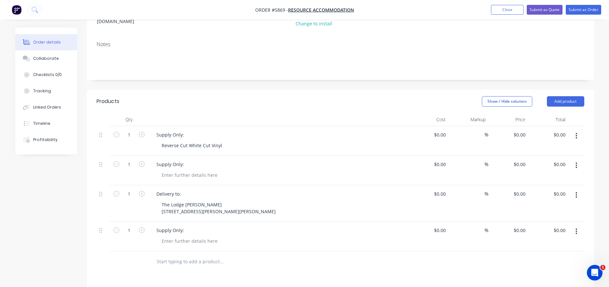
scroll to position [103, 0]
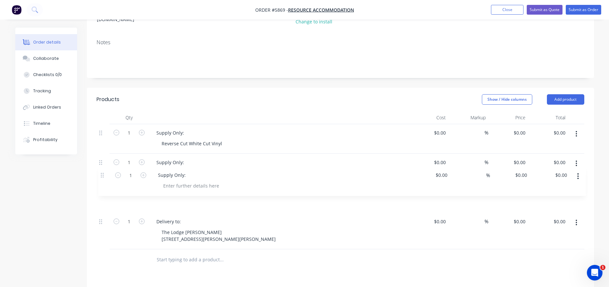
drag, startPoint x: 100, startPoint y: 227, endPoint x: 102, endPoint y: 173, distance: 53.3
click at [102, 173] on div "1 Supply Only: Reverse Cut White Cut Vinyl $0.00 $0.00 % $0.00 $0.00 $0.00 $0.0…" at bounding box center [341, 186] width 488 height 125
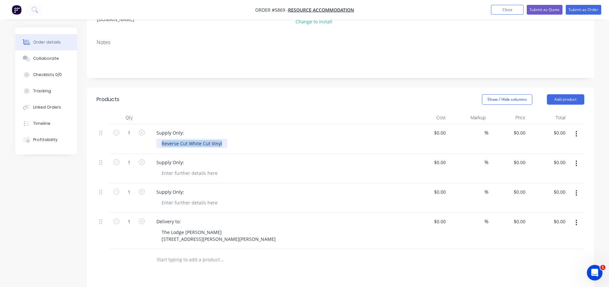
drag, startPoint x: 161, startPoint y: 134, endPoint x: 255, endPoint y: 134, distance: 93.9
click at [255, 139] on div "Reverse Cut White Cut Vinyl" at bounding box center [281, 143] width 250 height 9
copy div "Reverse Cut White Cut Vinyl"
click at [163, 168] on div at bounding box center [189, 172] width 66 height 9
paste div
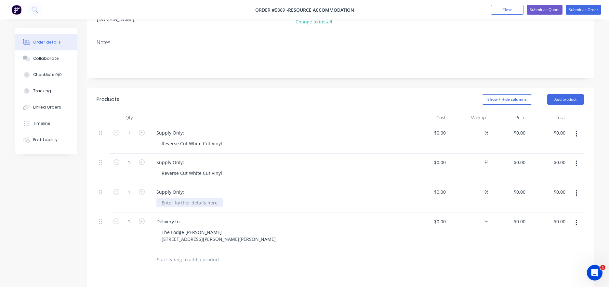
click at [169, 198] on div at bounding box center [189, 202] width 66 height 9
paste div
click at [208, 139] on div "Reverse Cut White Cut Vinyl" at bounding box center [191, 143] width 71 height 9
click at [210, 168] on div "Reverse Cut White Cut Vinyl" at bounding box center [191, 172] width 71 height 9
click at [210, 198] on div "Reverse Cut White Cut Vinyl" at bounding box center [191, 202] width 71 height 9
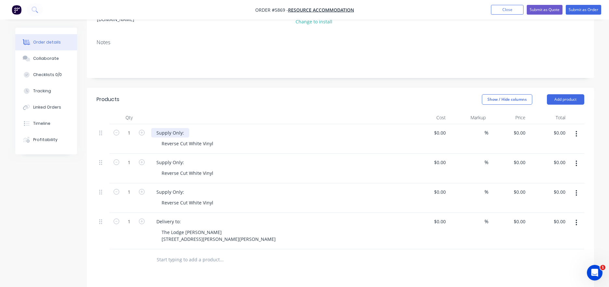
click at [185, 128] on div "Supply Only:" at bounding box center [170, 132] width 38 height 9
click at [192, 128] on div "Supply Only: The LODGE" at bounding box center [183, 132] width 64 height 9
click at [185, 158] on div "Supply Only:" at bounding box center [170, 162] width 38 height 9
click at [188, 187] on div "Supply Only:" at bounding box center [278, 191] width 255 height 9
click at [186, 187] on div "Supply Only:" at bounding box center [170, 191] width 38 height 9
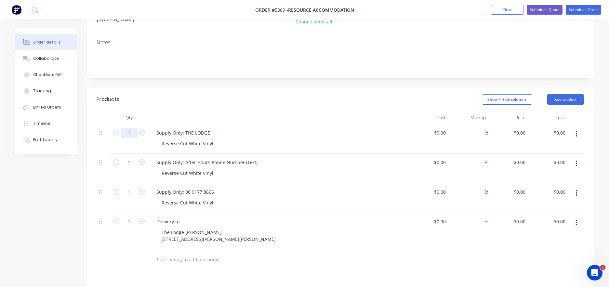
drag, startPoint x: 132, startPoint y: 125, endPoint x: 119, endPoint y: 125, distance: 13.0
click at [120, 127] on form "1" at bounding box center [129, 132] width 34 height 10
type input "14"
drag, startPoint x: 123, startPoint y: 153, endPoint x: 118, endPoint y: 153, distance: 4.6
click at [119, 157] on form "1" at bounding box center [129, 162] width 34 height 10
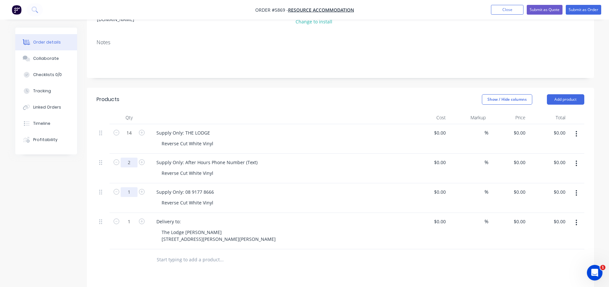
type input "2"
drag, startPoint x: 135, startPoint y: 185, endPoint x: 120, endPoint y: 182, distance: 14.9
click at [121, 187] on input "1" at bounding box center [129, 192] width 17 height 10
type input "2"
drag, startPoint x: 136, startPoint y: 123, endPoint x: 120, endPoint y: 123, distance: 15.9
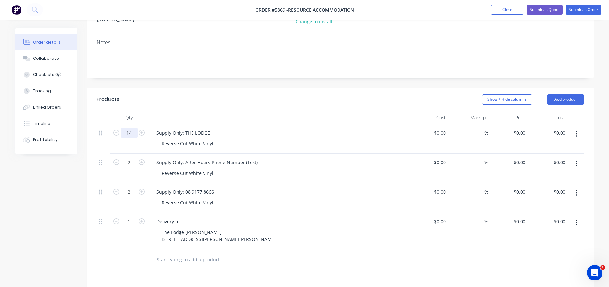
click at [122, 128] on input "14" at bounding box center [129, 133] width 17 height 10
click at [187, 158] on div "Supply Only: After Hours Phone Number (Text)" at bounding box center [206, 162] width 111 height 9
drag, startPoint x: 133, startPoint y: 125, endPoint x: 115, endPoint y: 124, distance: 18.5
click at [117, 127] on form "18" at bounding box center [129, 132] width 34 height 10
type input "18"
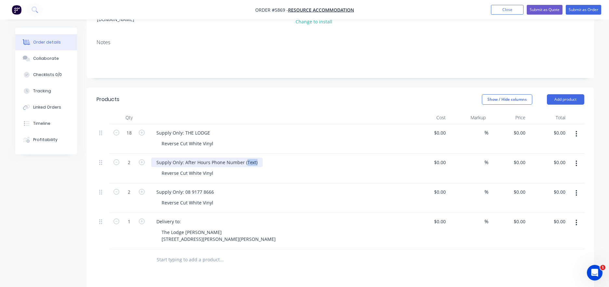
drag, startPoint x: 250, startPoint y: 153, endPoint x: 244, endPoint y: 151, distance: 6.0
click at [244, 158] on div "Supply Only: After Hours Phone Number (Text)" at bounding box center [206, 162] width 111 height 9
drag, startPoint x: 215, startPoint y: 183, endPoint x: 184, endPoint y: 182, distance: 30.9
click at [184, 187] on div "Supply Only: 08 9177 8666" at bounding box center [185, 191] width 68 height 9
click at [245, 158] on div "Supply Only: After Hours Phone Number" at bounding box center [200, 162] width 99 height 9
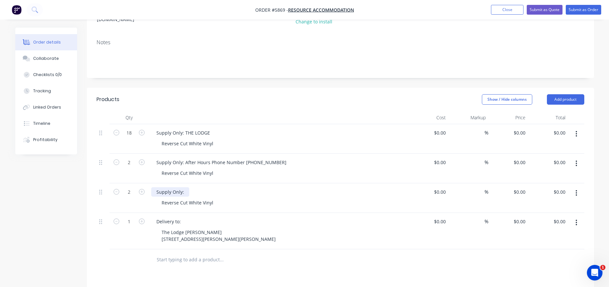
click at [185, 187] on div "Supply Only:" at bounding box center [170, 191] width 38 height 9
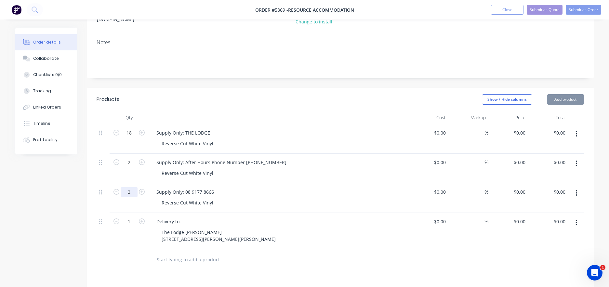
drag, startPoint x: 135, startPoint y: 183, endPoint x: 112, endPoint y: 182, distance: 23.1
click at [112, 187] on form "2" at bounding box center [129, 192] width 34 height 10
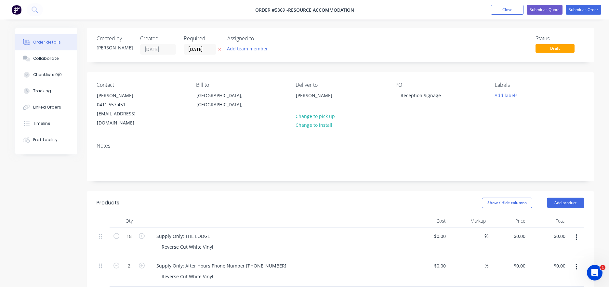
scroll to position [0, 0]
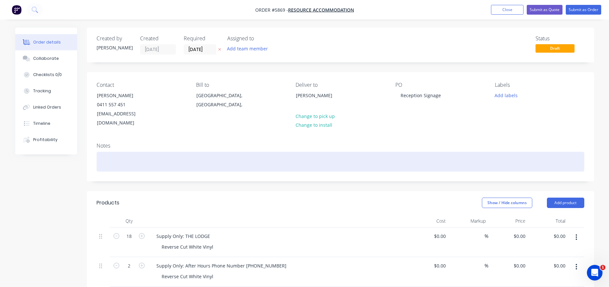
type input "1"
click at [111, 152] on div at bounding box center [341, 162] width 488 height 20
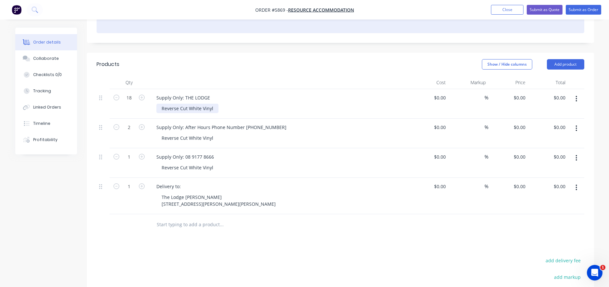
scroll to position [140, 0]
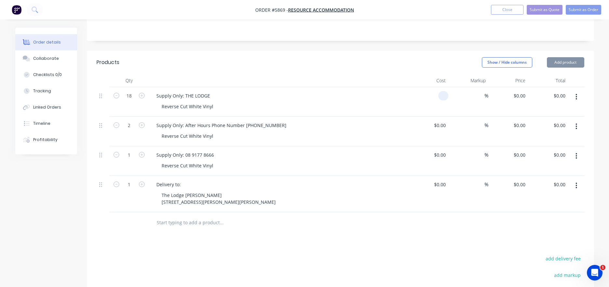
click at [440, 91] on div at bounding box center [443, 95] width 10 height 9
type input "25"
drag, startPoint x: 448, startPoint y: 85, endPoint x: 431, endPoint y: 85, distance: 17.2
click at [431, 87] on div "25 25" at bounding box center [429, 102] width 40 height 30
type input "$0.00"
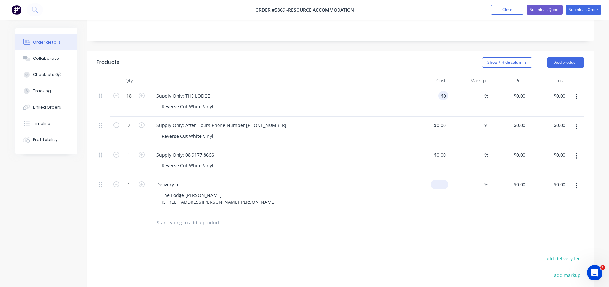
click at [440, 180] on div "$0.00" at bounding box center [440, 184] width 18 height 9
type input "$25.00"
click at [413, 200] on div "$25.00 $25.00" at bounding box center [429, 194] width 40 height 36
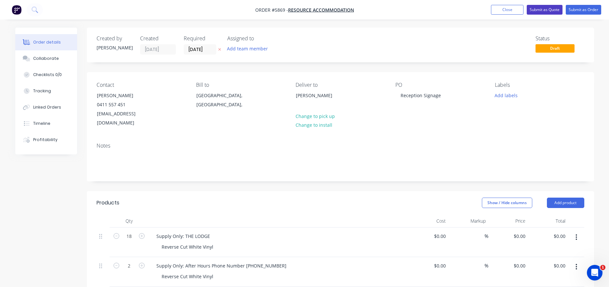
scroll to position [0, 0]
click at [543, 11] on button "Submit as Quote" at bounding box center [545, 10] width 36 height 10
type input "$25.00"
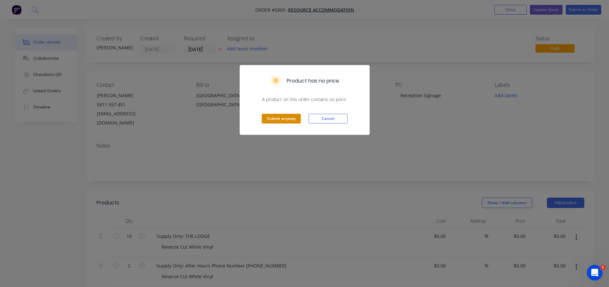
click at [276, 120] on button "Submit anyway" at bounding box center [281, 119] width 39 height 10
